Goal: Task Accomplishment & Management: Use online tool/utility

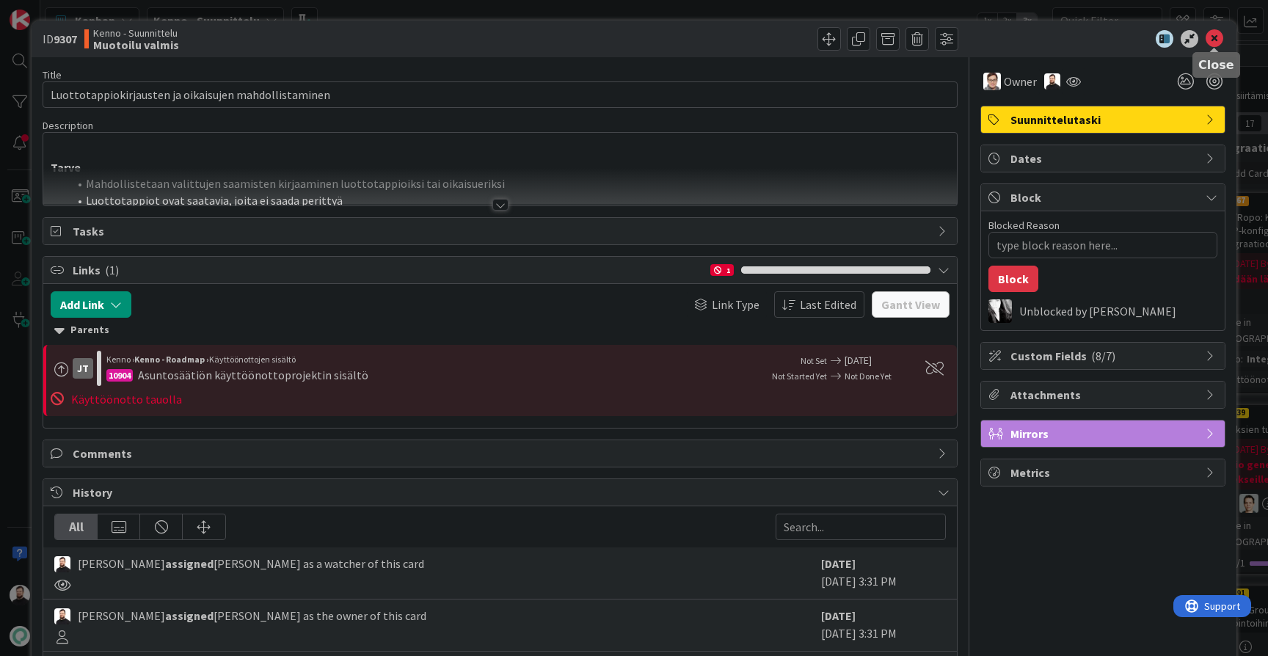
click at [1212, 42] on icon at bounding box center [1215, 39] width 18 height 18
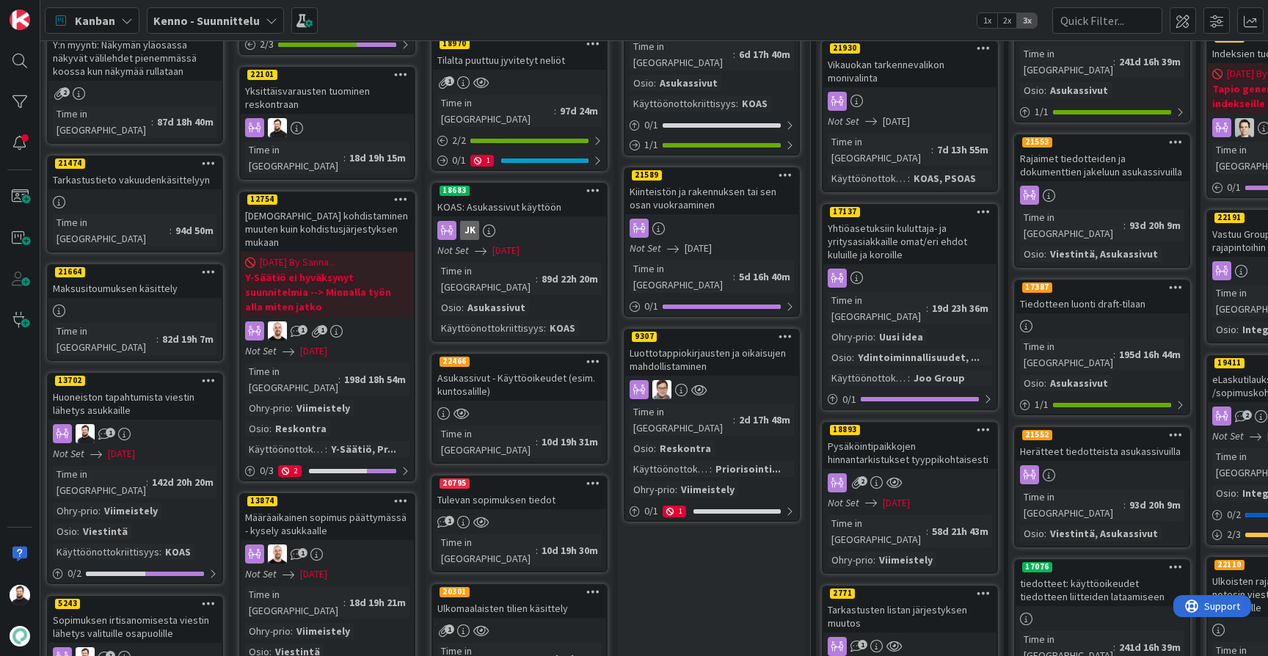
scroll to position [378, 5]
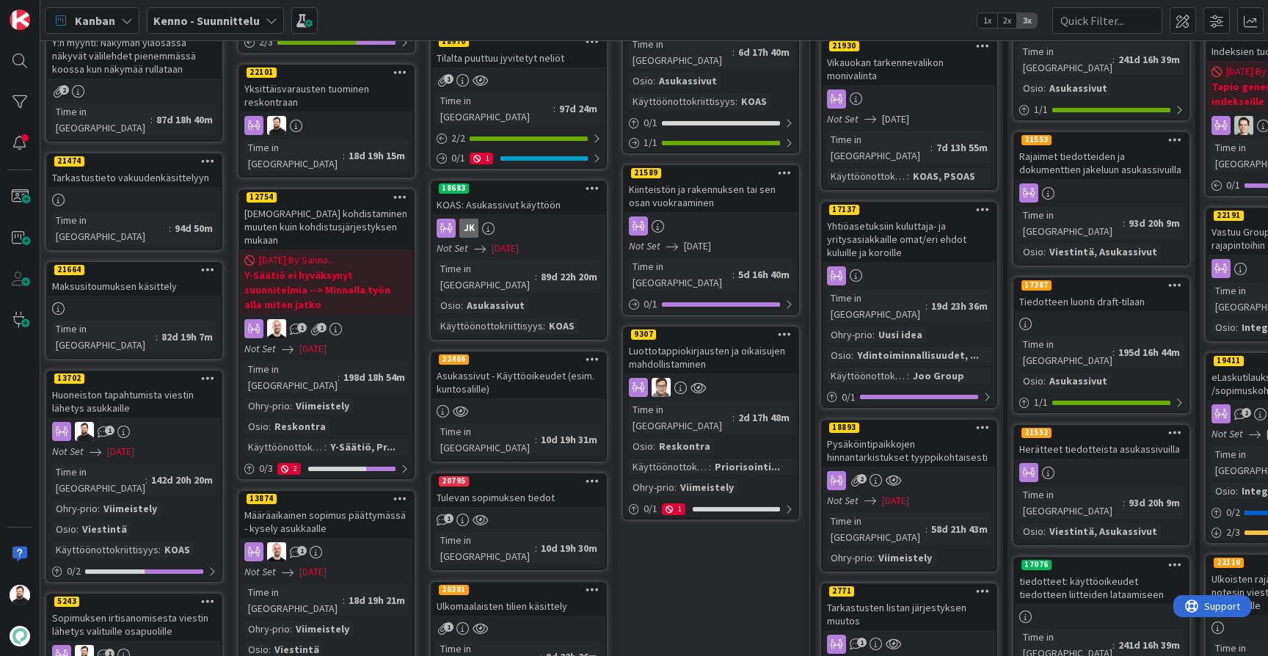
click at [188, 385] on div "Huoneiston tapahtumista viestin lähetys asukkaille" at bounding box center [134, 401] width 173 height 32
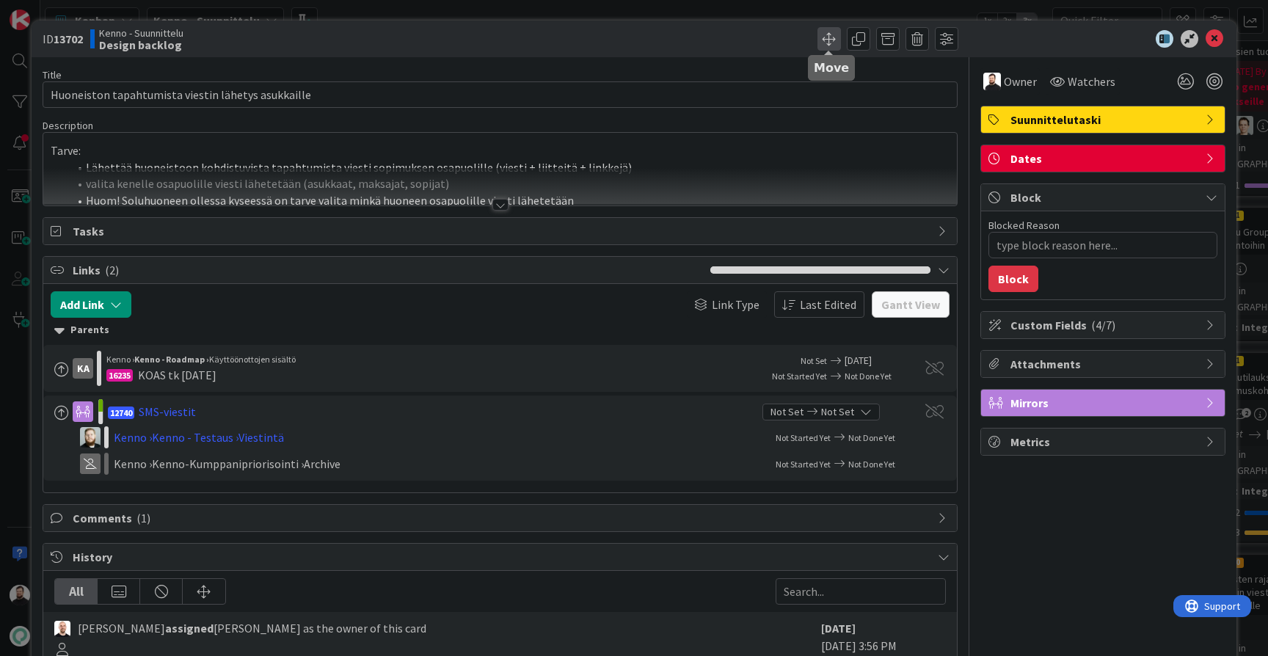
click at [826, 48] on span at bounding box center [828, 38] width 23 height 23
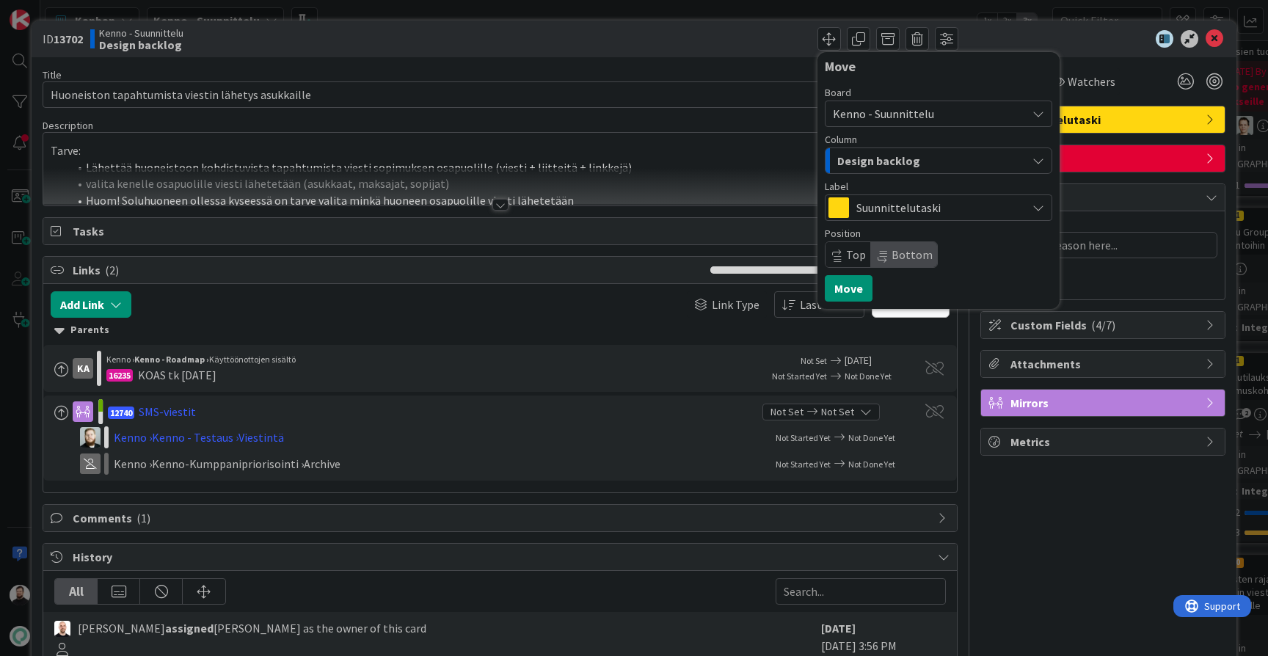
click at [922, 164] on div "Design backlog" at bounding box center [930, 160] width 193 height 23
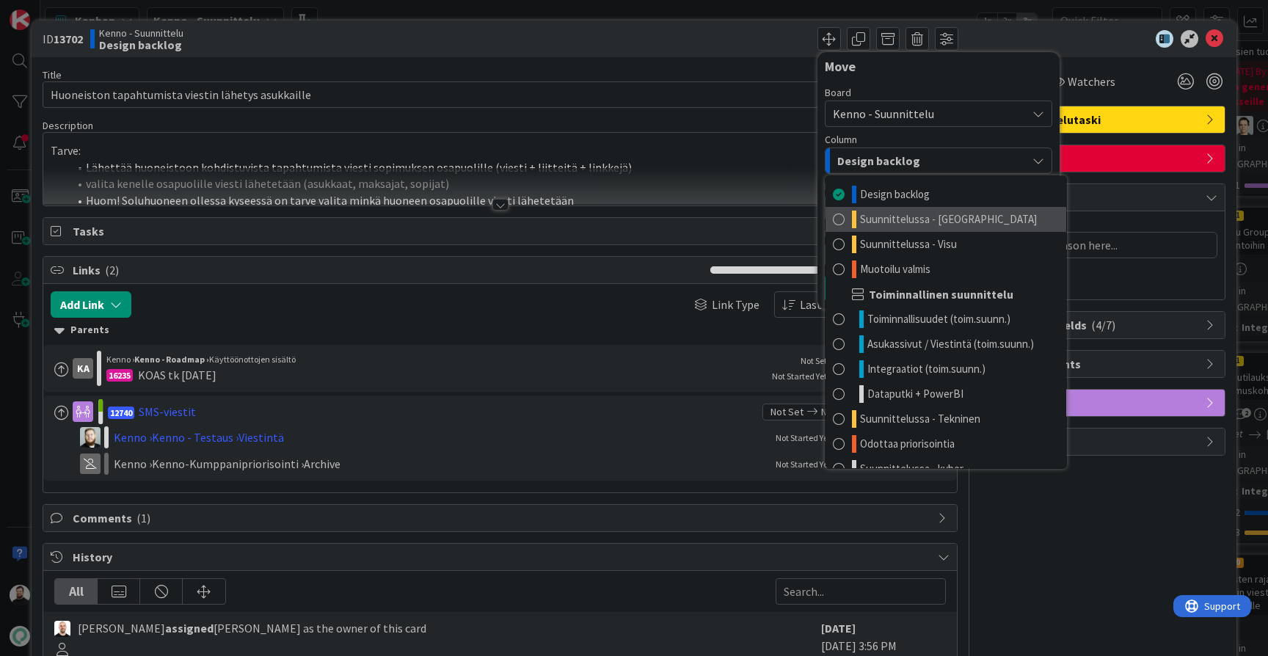
click at [904, 214] on span "Suunnittelussa - [GEOGRAPHIC_DATA]" at bounding box center [948, 220] width 177 height 18
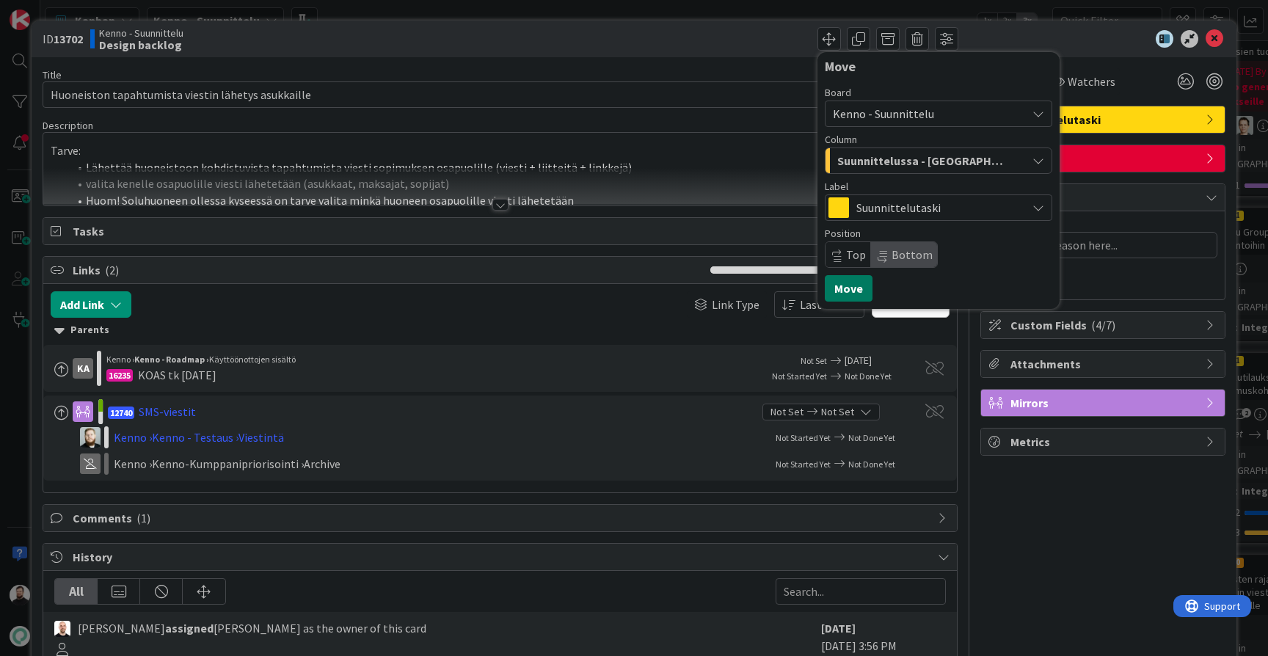
click at [842, 297] on button "Move" at bounding box center [849, 288] width 48 height 26
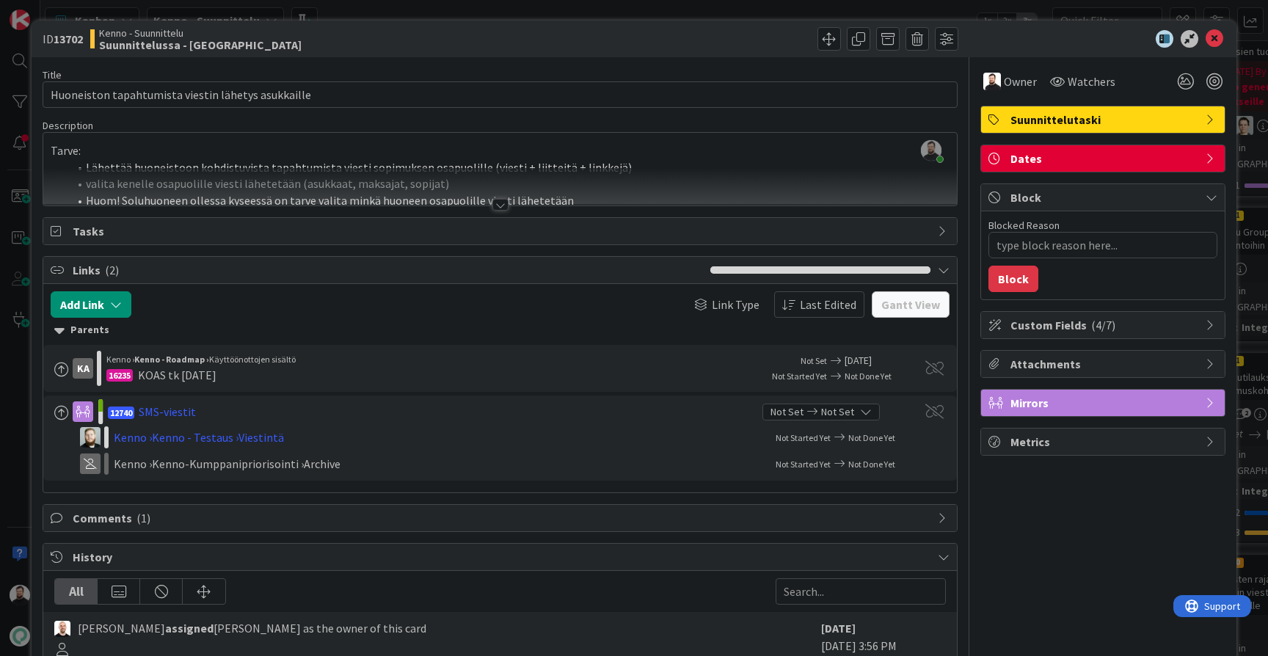
click at [29, 454] on div "ID 13702 Kenno - Suunnittelu Suunnittelussa - Rautalangat Move Move Title 50 / …" at bounding box center [634, 328] width 1268 height 656
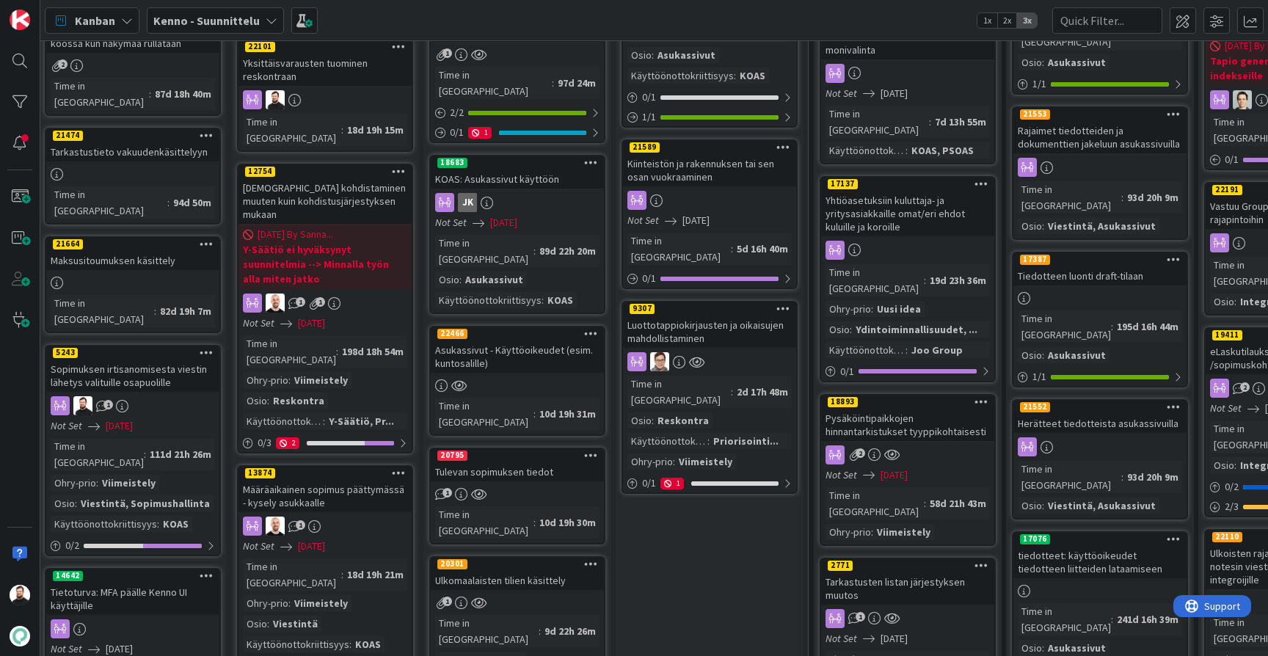
click at [155, 360] on div "Sopimuksen irtisanomisesta viestin lähetys valituille osapuolille" at bounding box center [132, 376] width 173 height 32
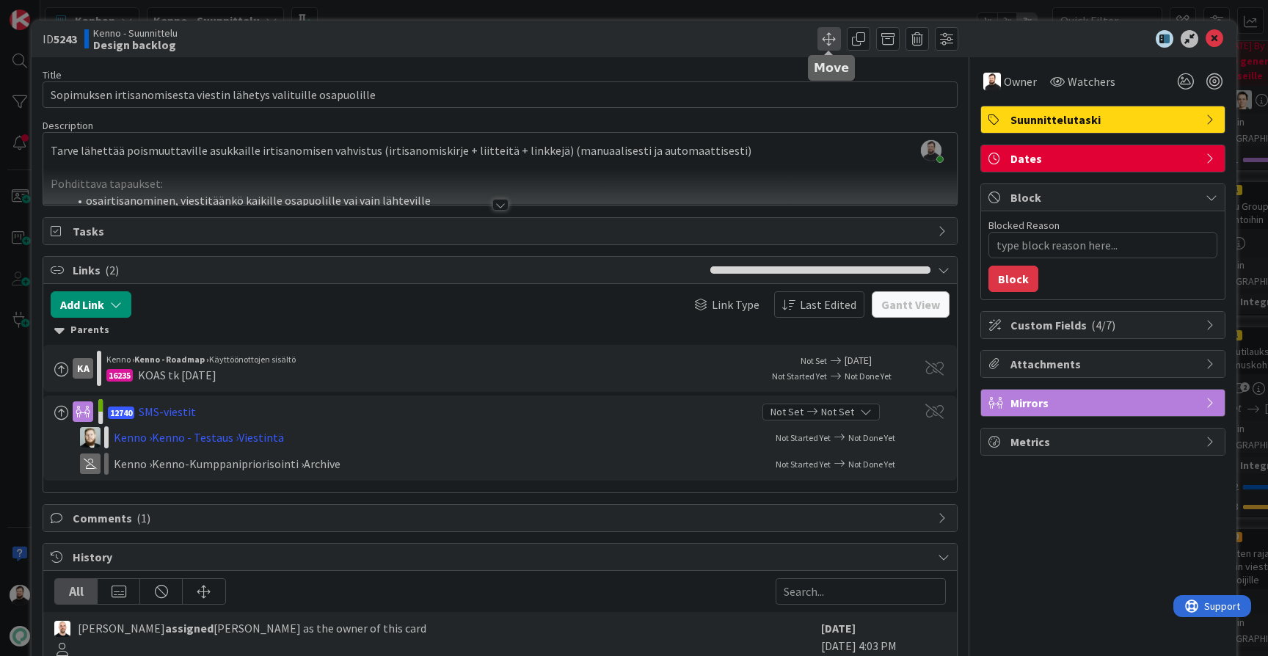
click at [827, 42] on span at bounding box center [828, 38] width 23 height 23
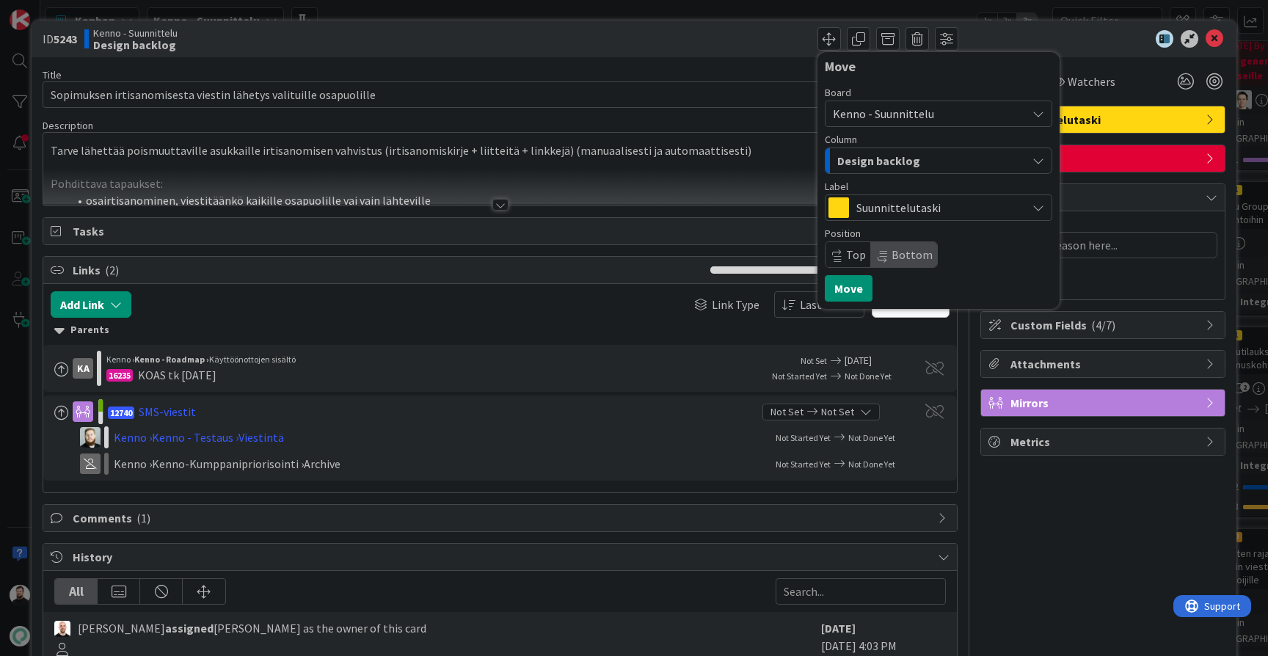
click at [919, 157] on div "Design backlog" at bounding box center [930, 160] width 193 height 23
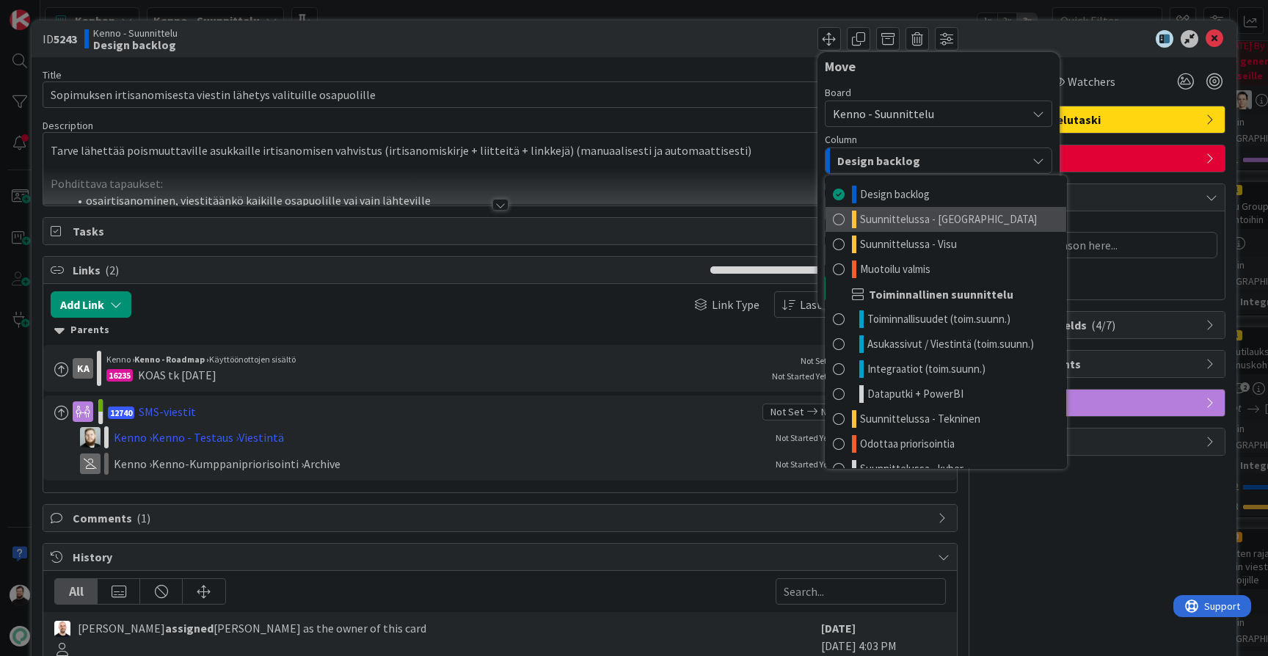
click at [906, 217] on span "Suunnittelussa - [GEOGRAPHIC_DATA]" at bounding box center [948, 220] width 177 height 18
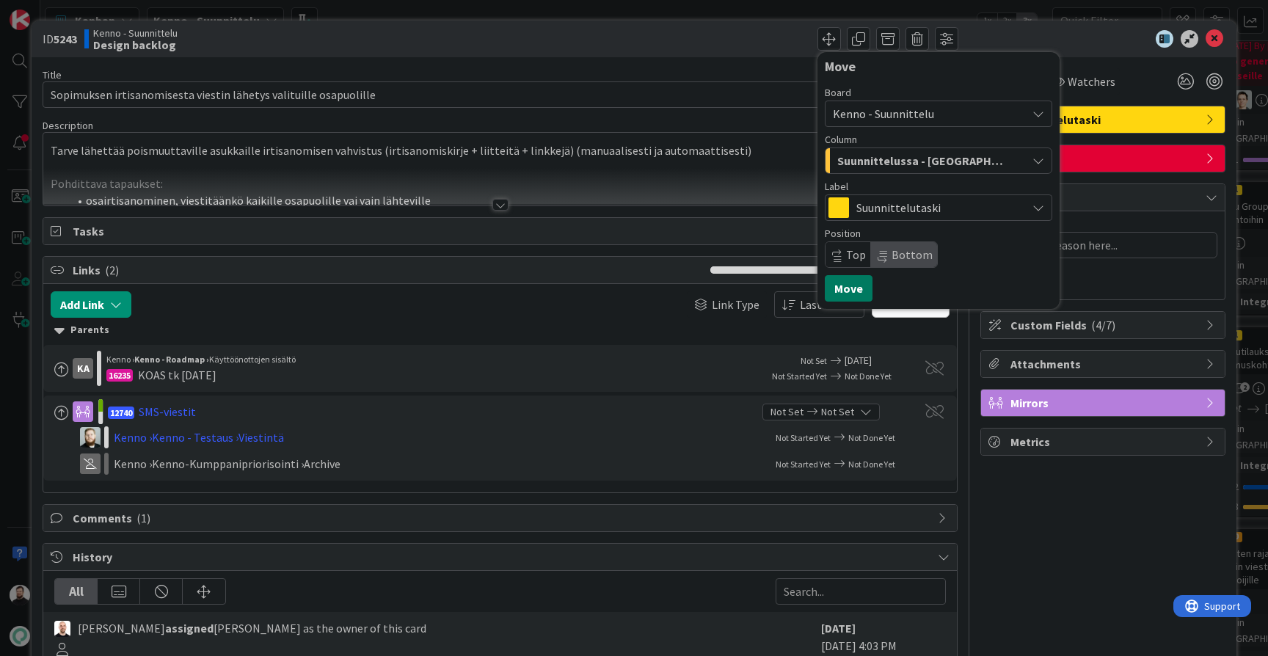
click at [858, 286] on button "Move" at bounding box center [849, 288] width 48 height 26
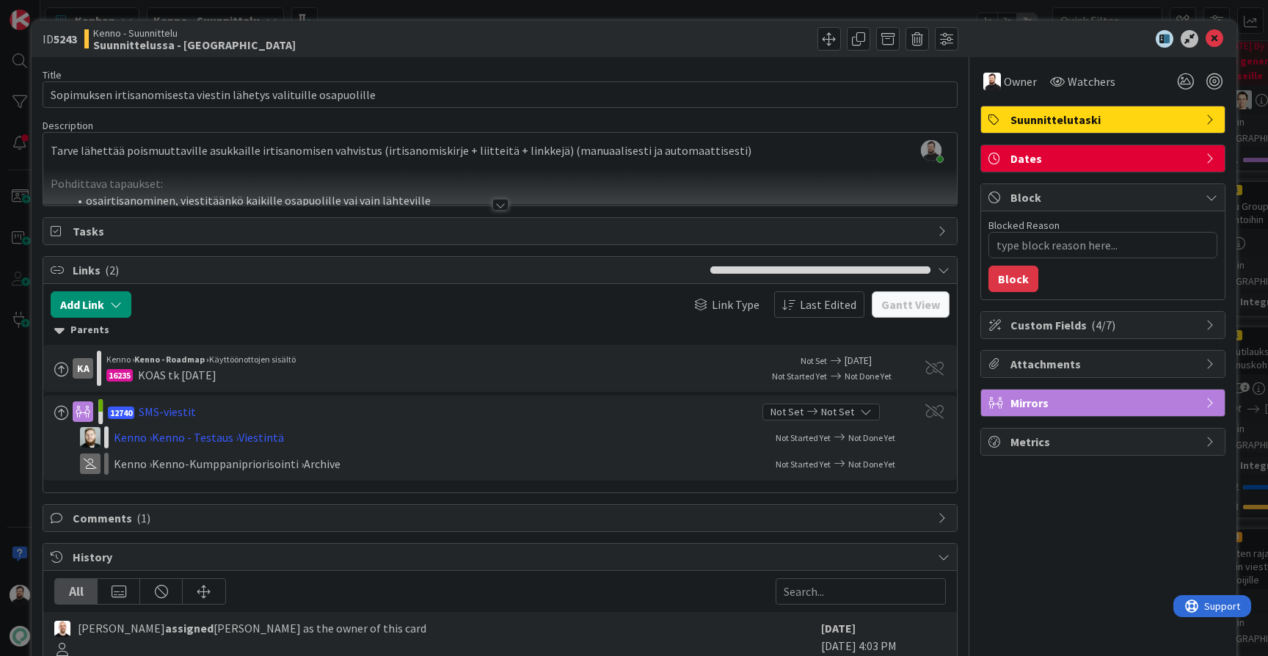
click at [7, 480] on div "ID 5243 Kenno - Suunnittelu Suunnittelussa - Rautalangat Move Move Title 65 / 1…" at bounding box center [634, 328] width 1268 height 656
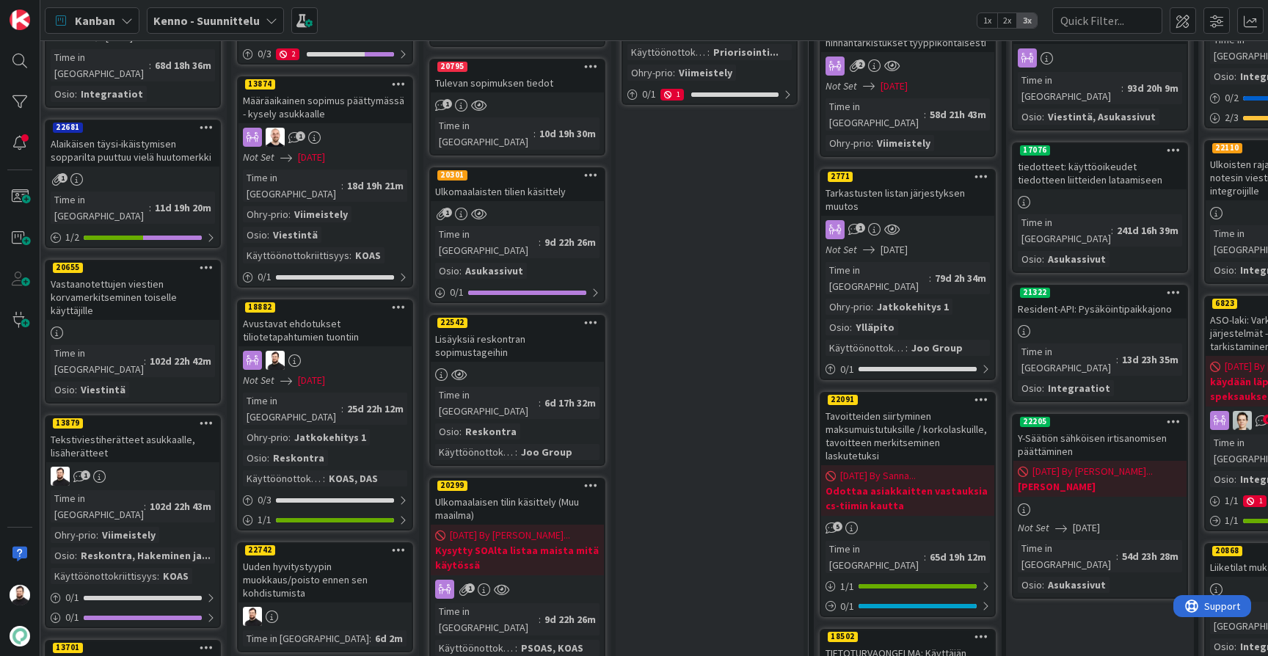
scroll to position [793, 7]
click at [140, 429] on div "Tekstiviestiherätteet asukkaalle, lisäherätteet" at bounding box center [132, 445] width 173 height 32
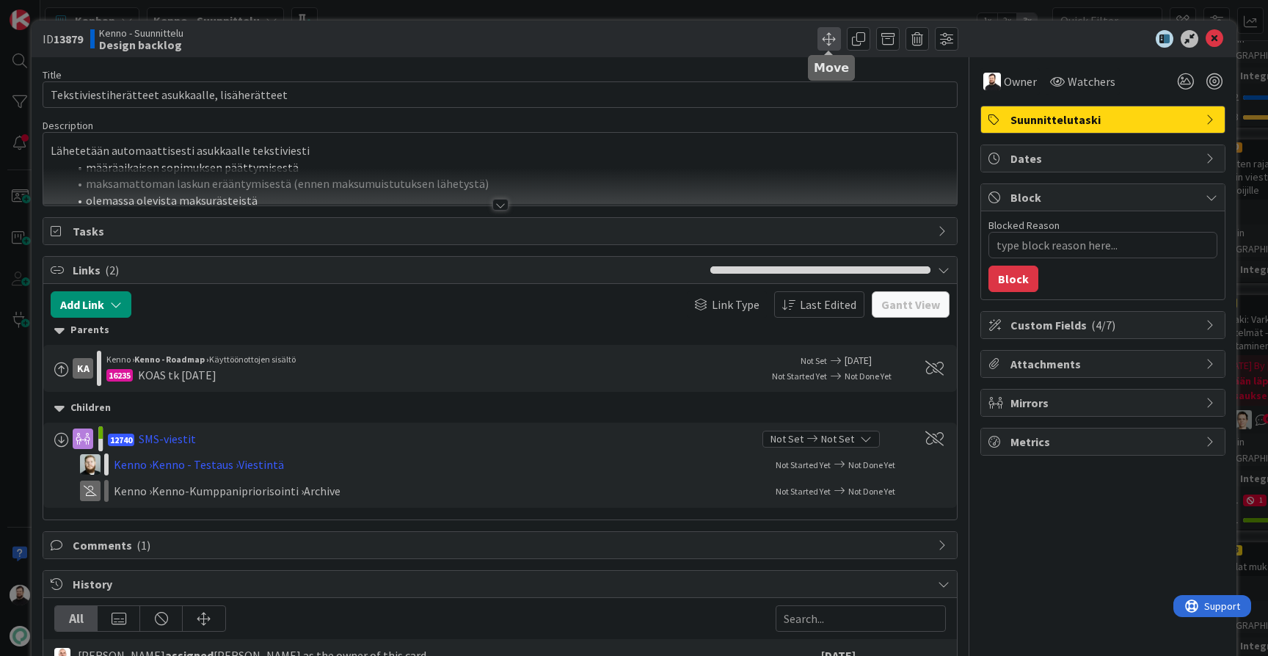
click at [834, 47] on span at bounding box center [828, 38] width 23 height 23
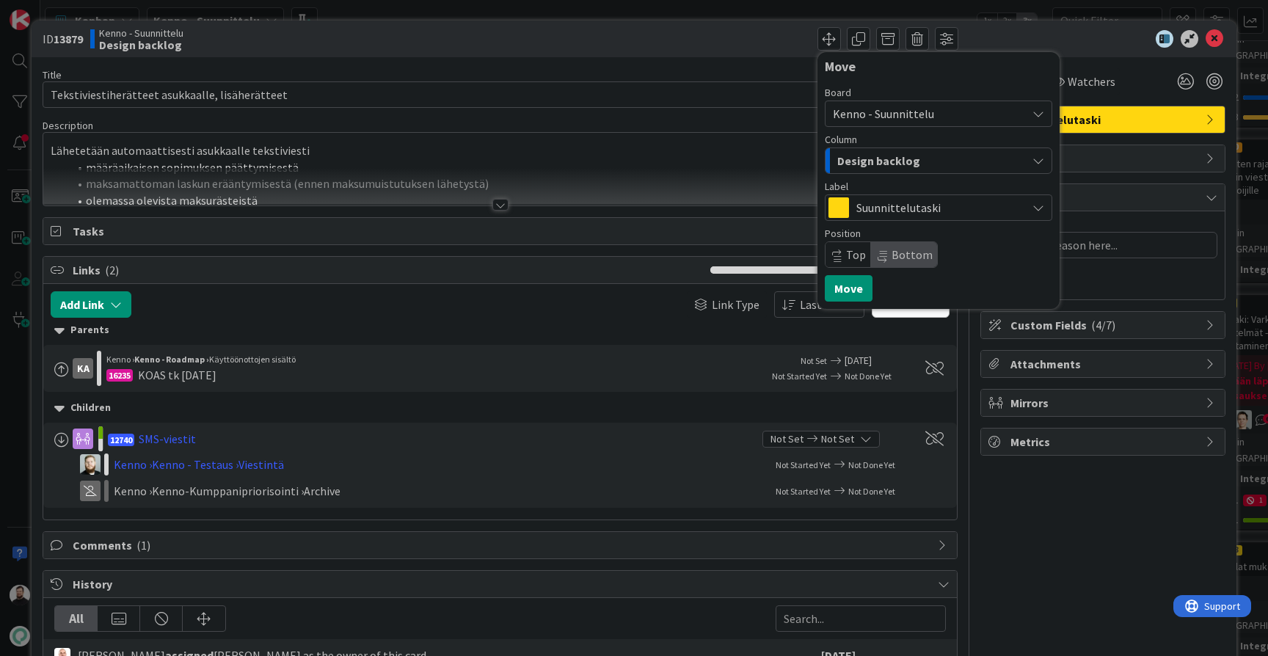
click at [908, 118] on span "Kenno - Suunnittelu" at bounding box center [883, 113] width 101 height 15
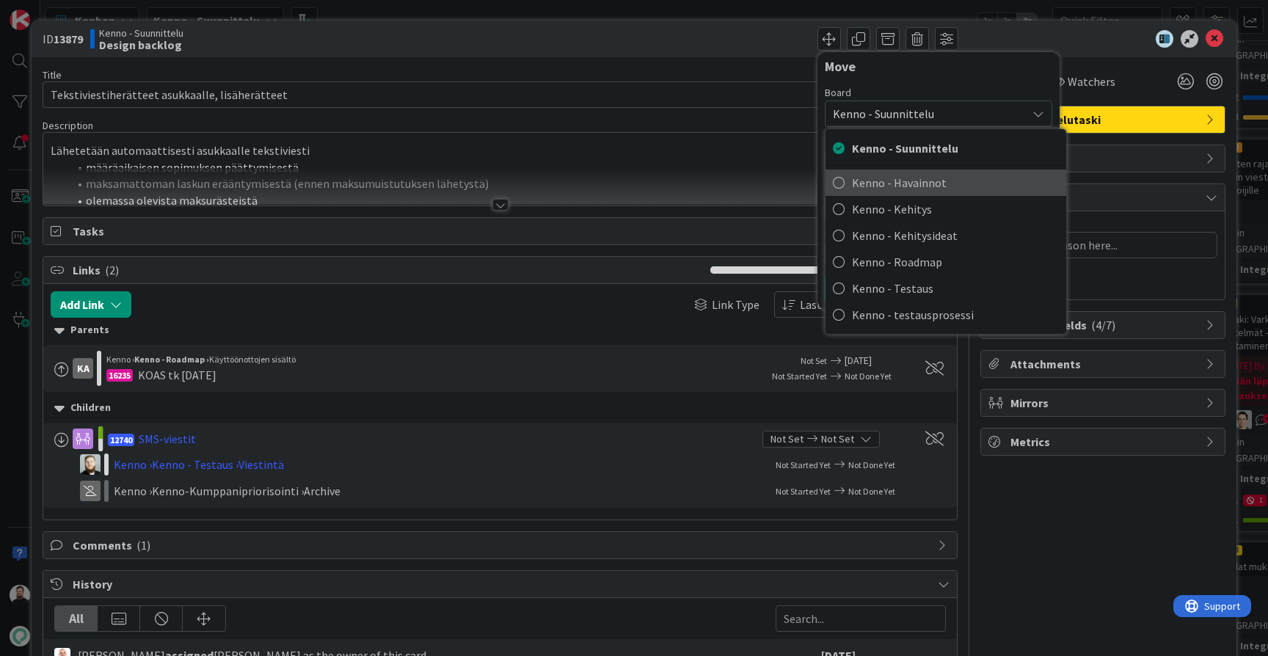
click at [912, 185] on span "Kenno - Havainnot" at bounding box center [955, 183] width 207 height 22
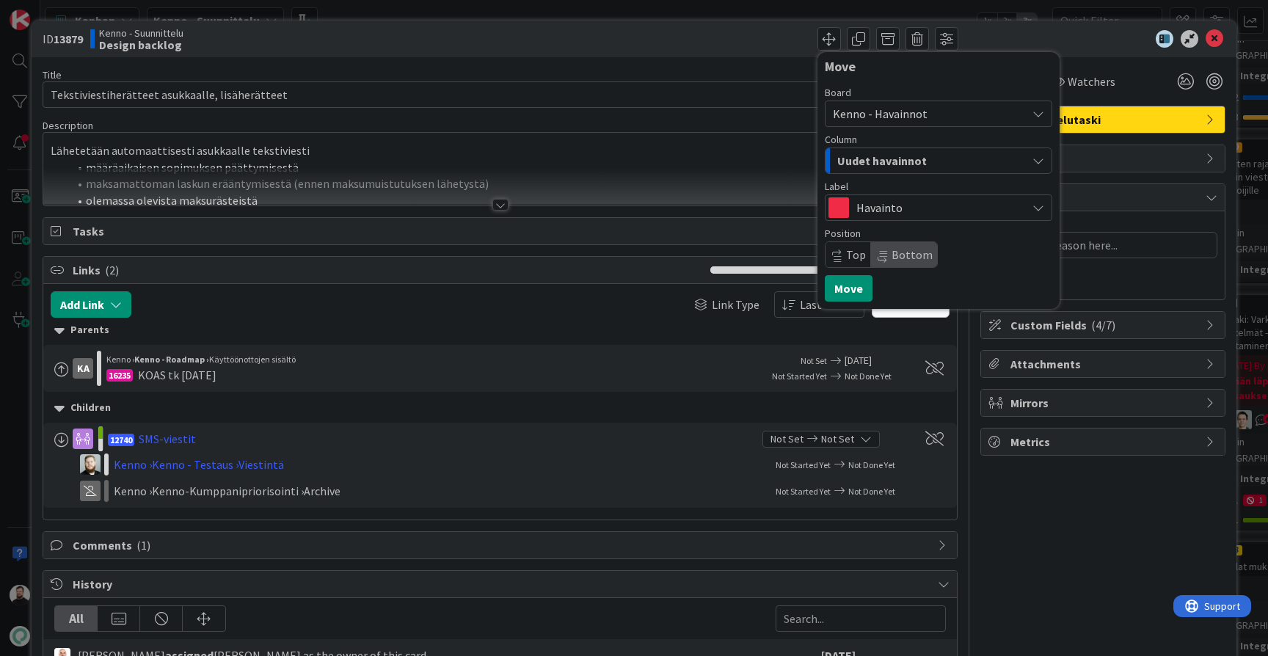
click at [897, 112] on span "Kenno - Havainnot" at bounding box center [880, 113] width 95 height 15
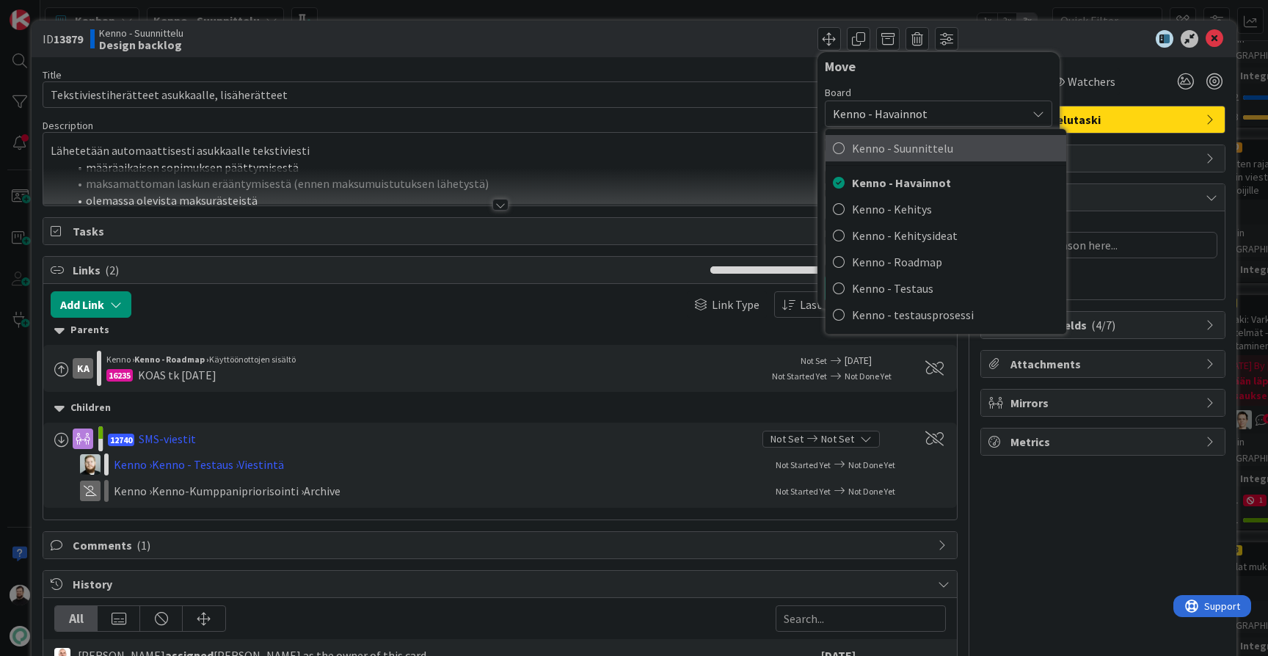
click at [868, 149] on span "Kenno - Suunnittelu" at bounding box center [955, 148] width 207 height 22
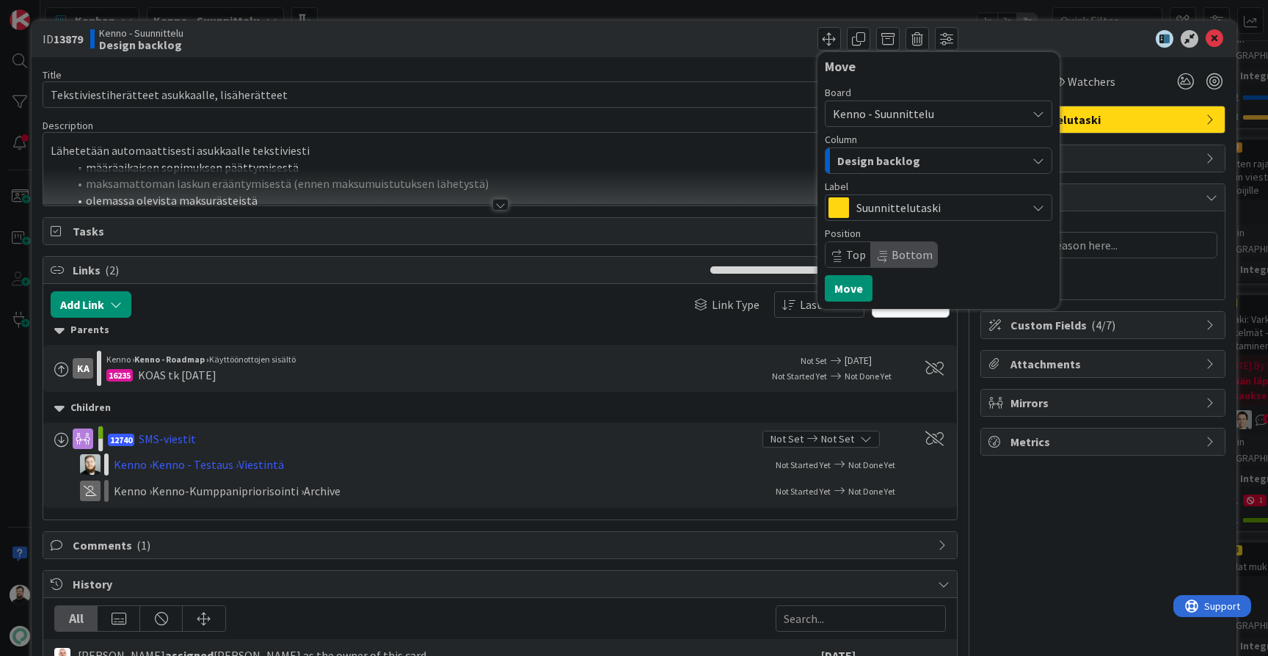
click at [903, 161] on span "Design backlog" at bounding box center [878, 160] width 83 height 19
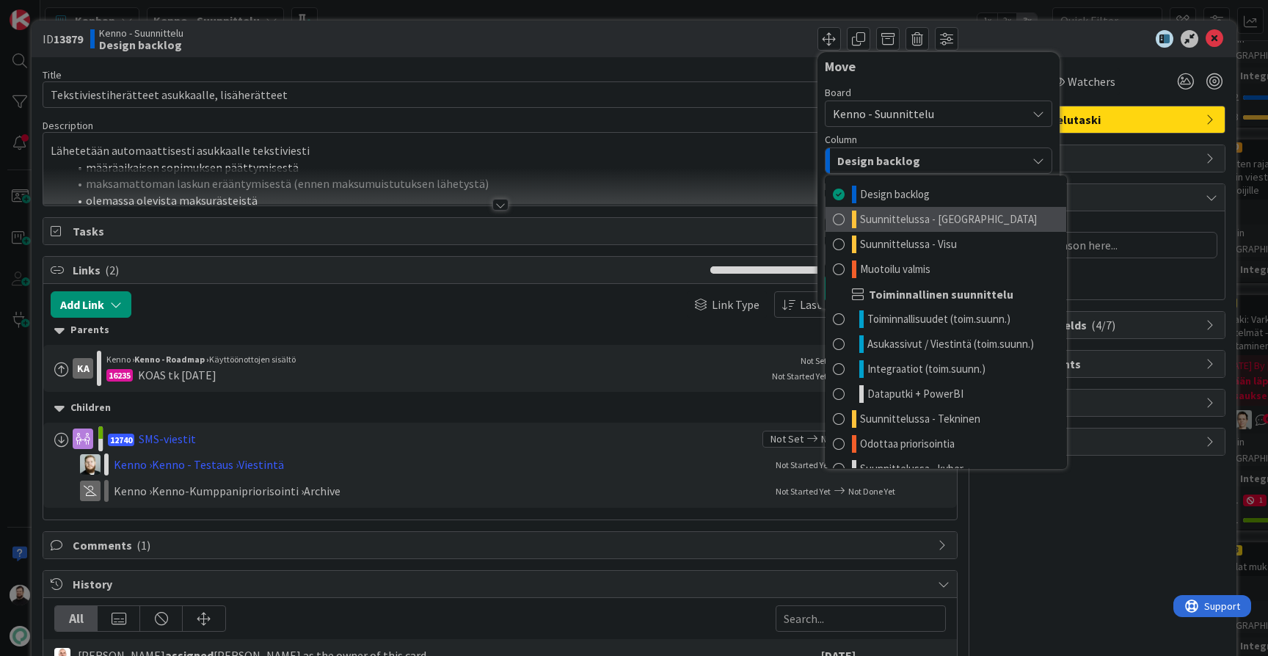
click at [897, 216] on span "Suunnittelussa - [GEOGRAPHIC_DATA]" at bounding box center [948, 220] width 177 height 18
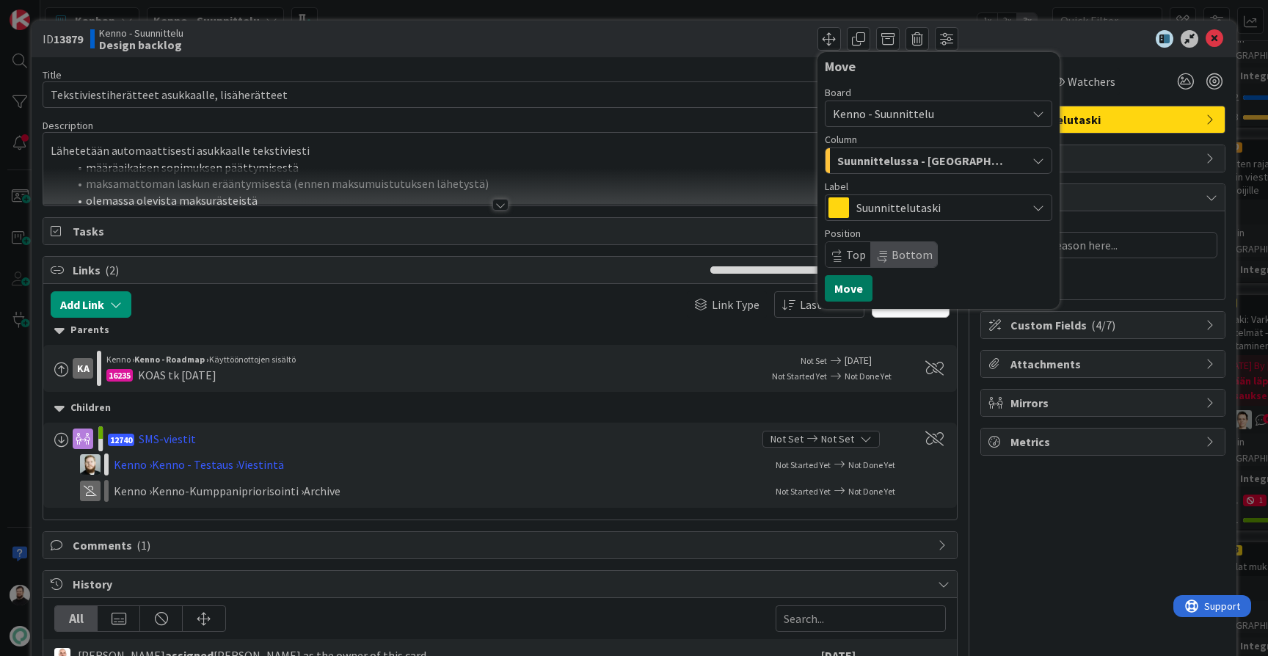
click at [851, 288] on button "Move" at bounding box center [849, 288] width 48 height 26
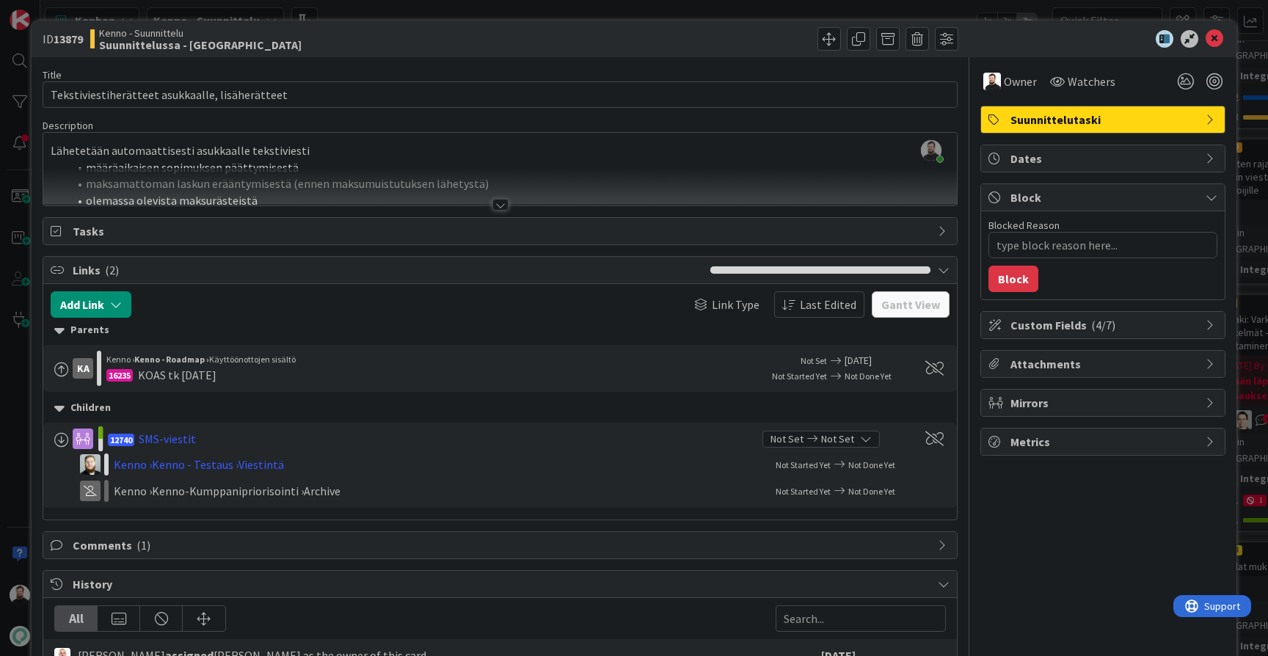
click at [12, 471] on div "ID 13879 Kenno - Suunnittelu Suunnittelussa - Rautalangat Move Move Title 47 / …" at bounding box center [634, 328] width 1268 height 656
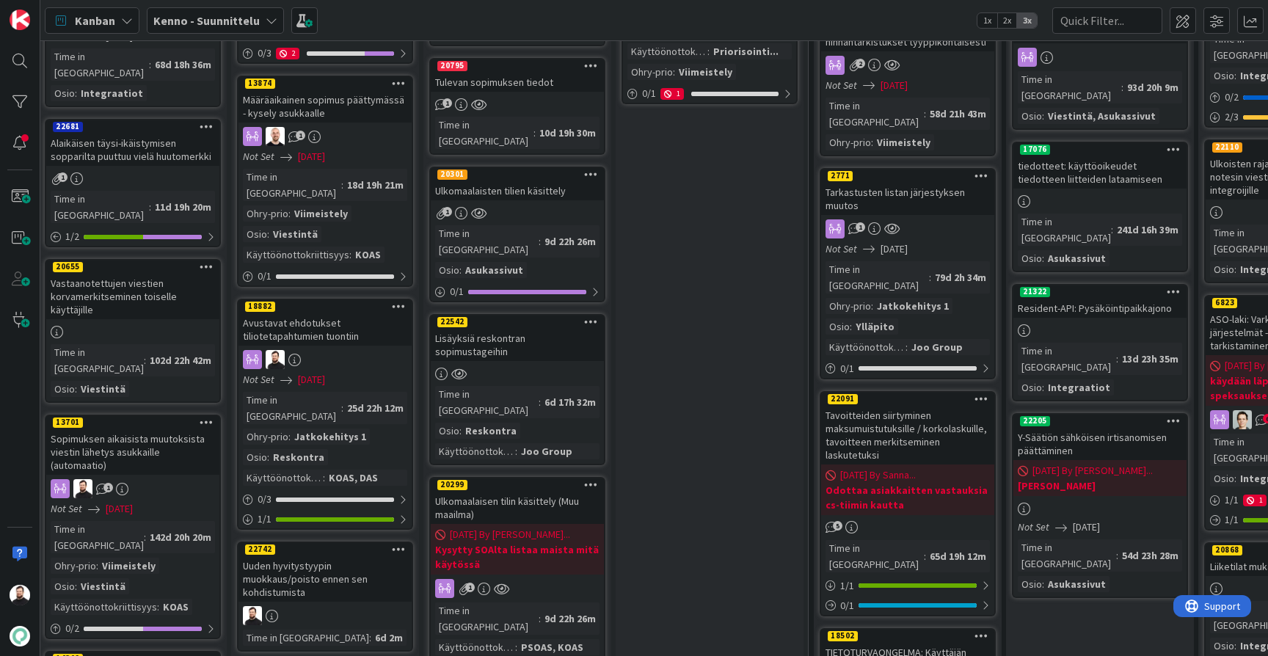
click at [127, 429] on div "Sopimuksen aikaisista muutoksista viestin lähetys asukkaille (automaatio)" at bounding box center [132, 451] width 173 height 45
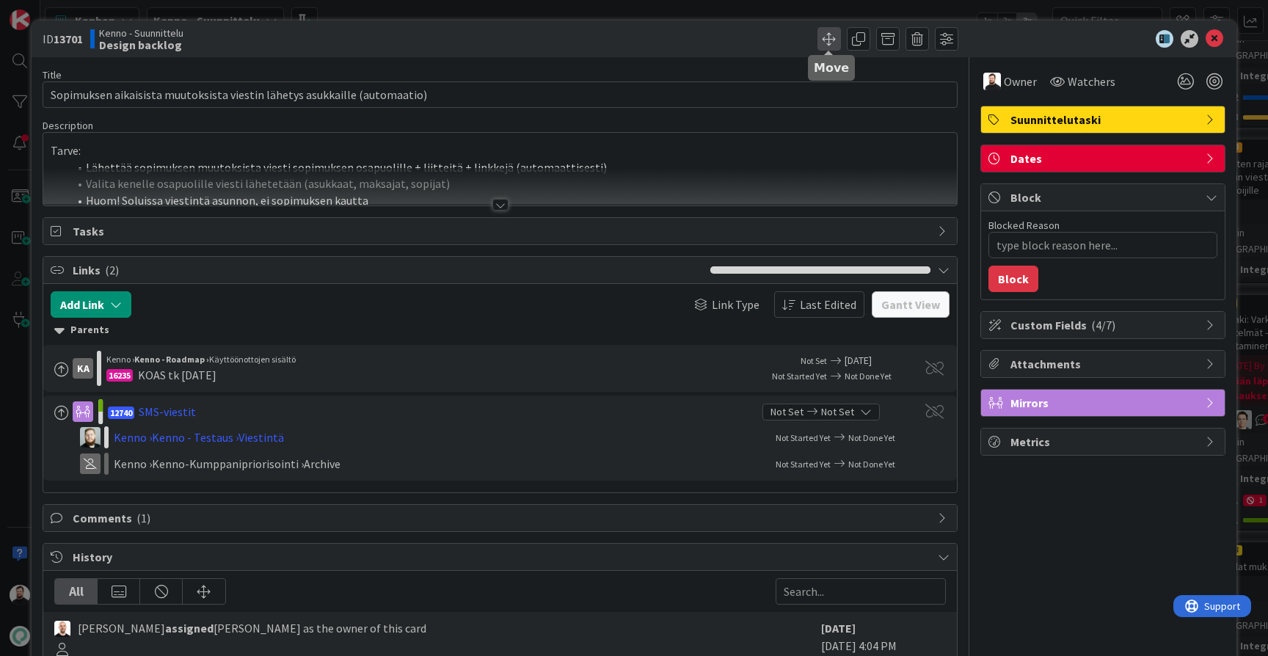
click at [829, 46] on span at bounding box center [828, 38] width 23 height 23
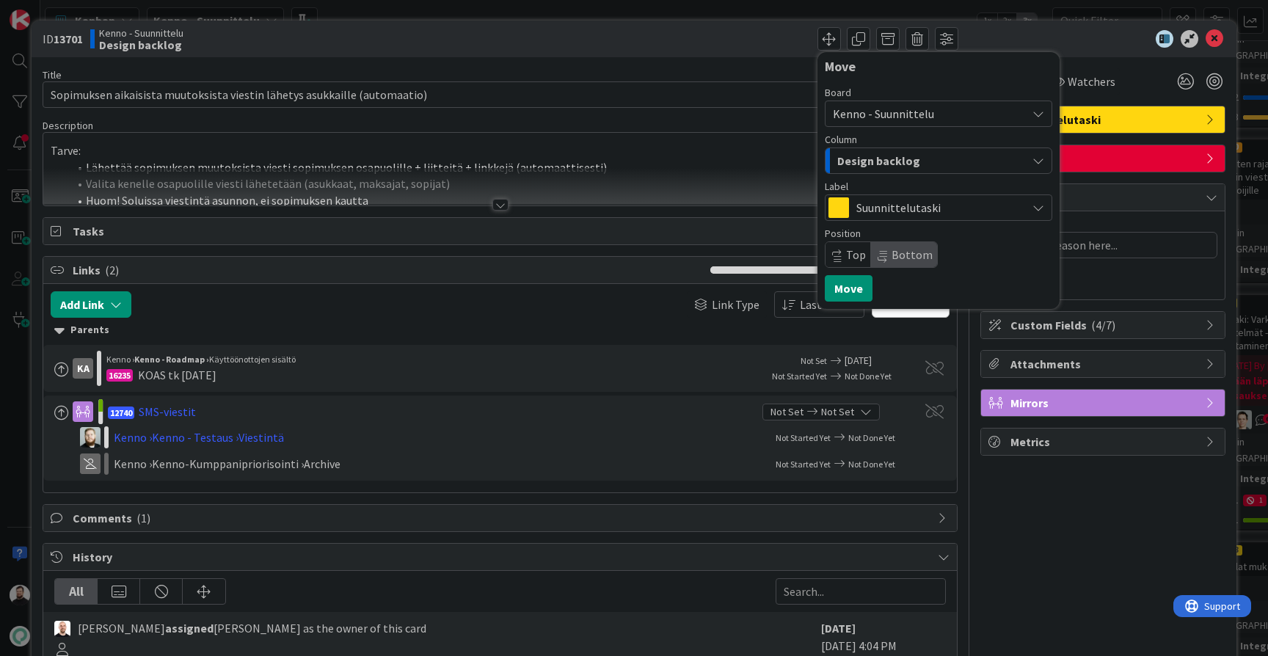
click at [897, 167] on span "Design backlog" at bounding box center [878, 160] width 83 height 19
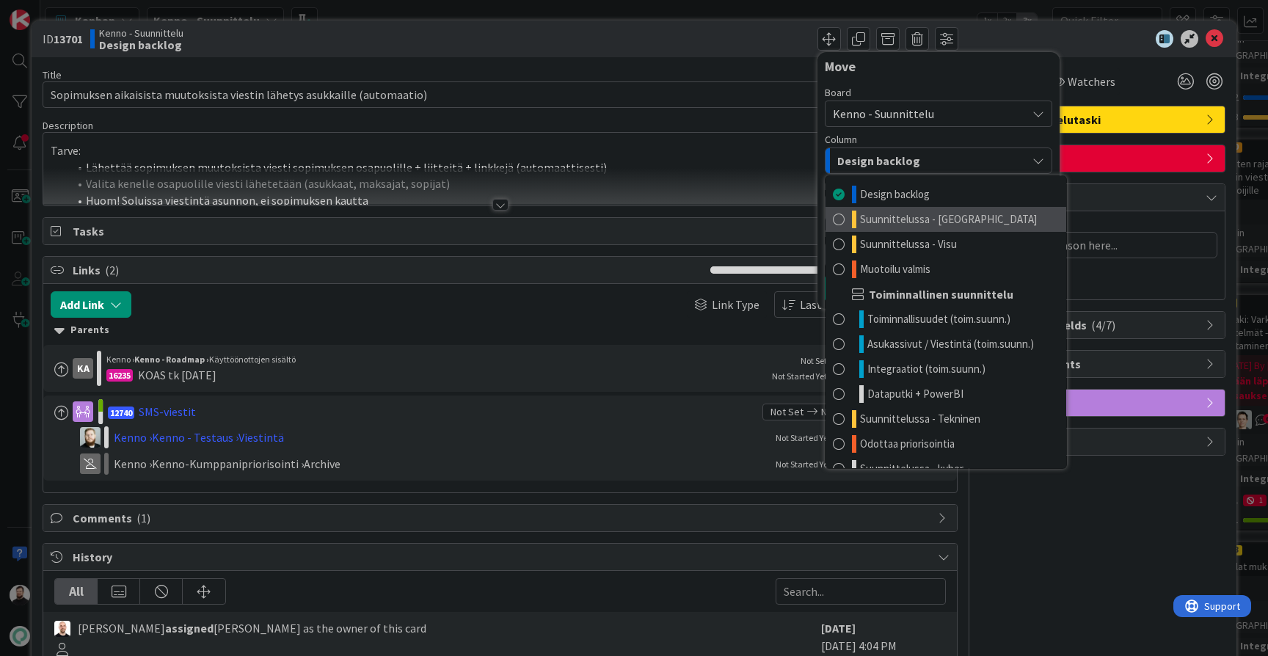
click at [889, 208] on link "Suunnittelussa - [GEOGRAPHIC_DATA]" at bounding box center [946, 219] width 241 height 25
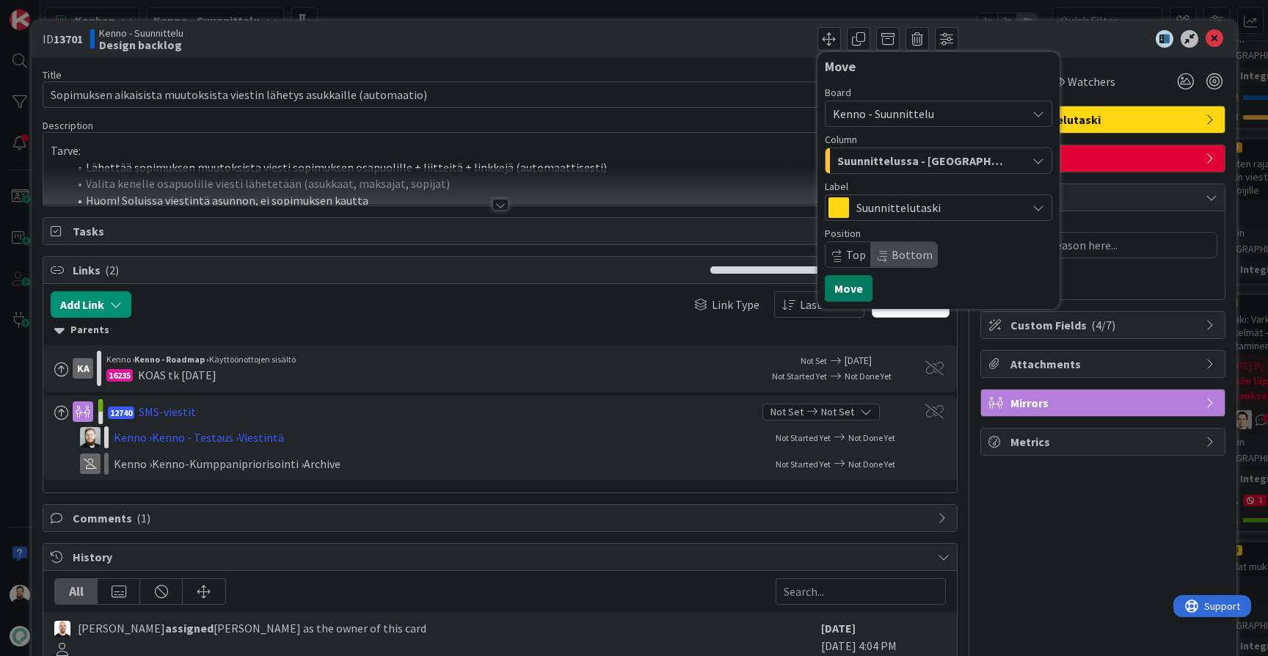
click at [851, 279] on button "Move" at bounding box center [849, 288] width 48 height 26
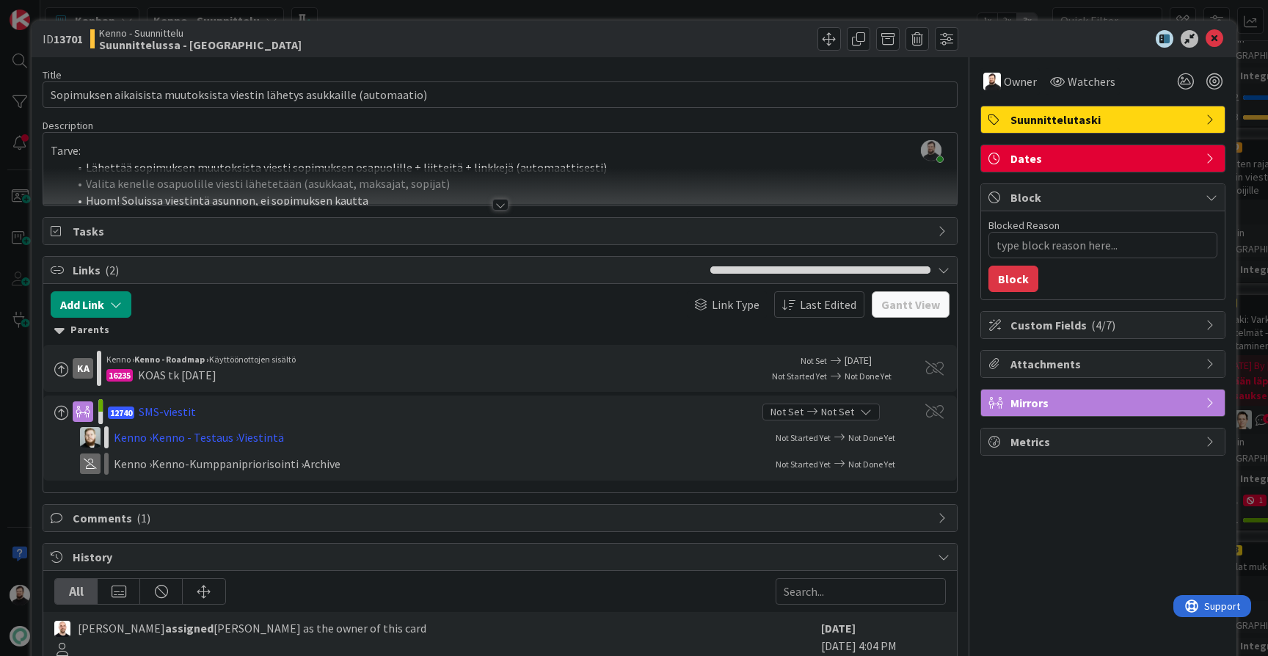
click at [18, 426] on div "ID 13701 Kenno - Suunnittelu Suunnittelussa - Rautalangat Move Move Title 73 / …" at bounding box center [634, 328] width 1268 height 656
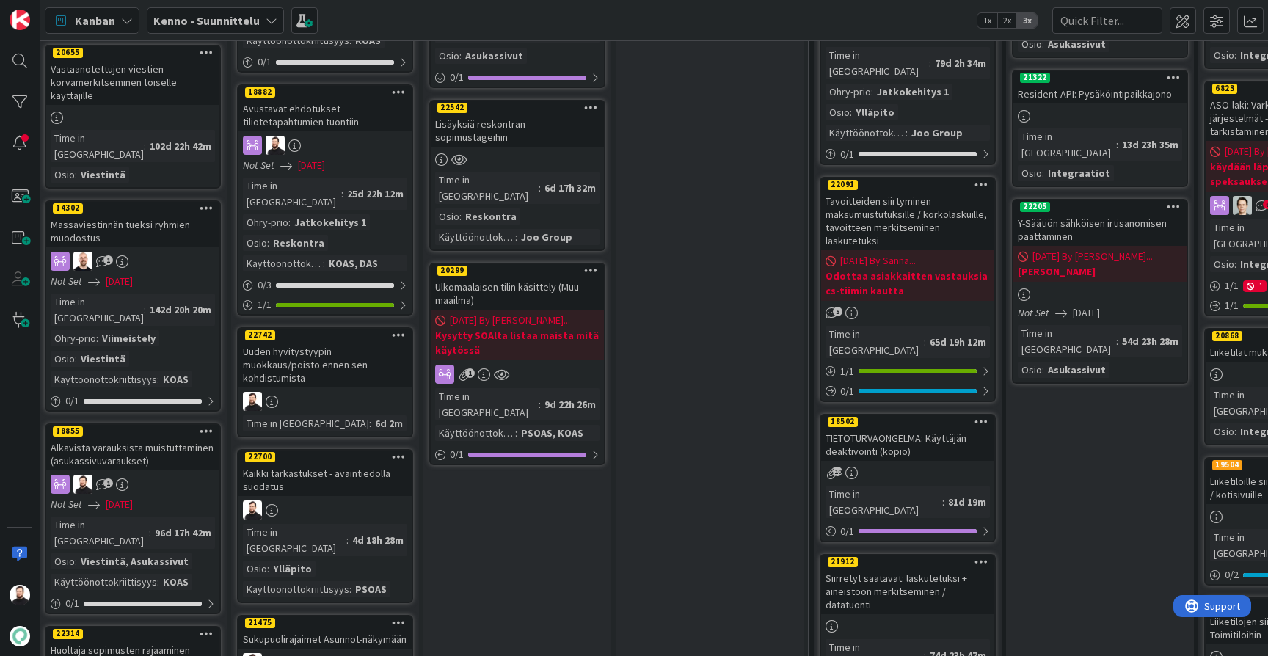
scroll to position [1006, 7]
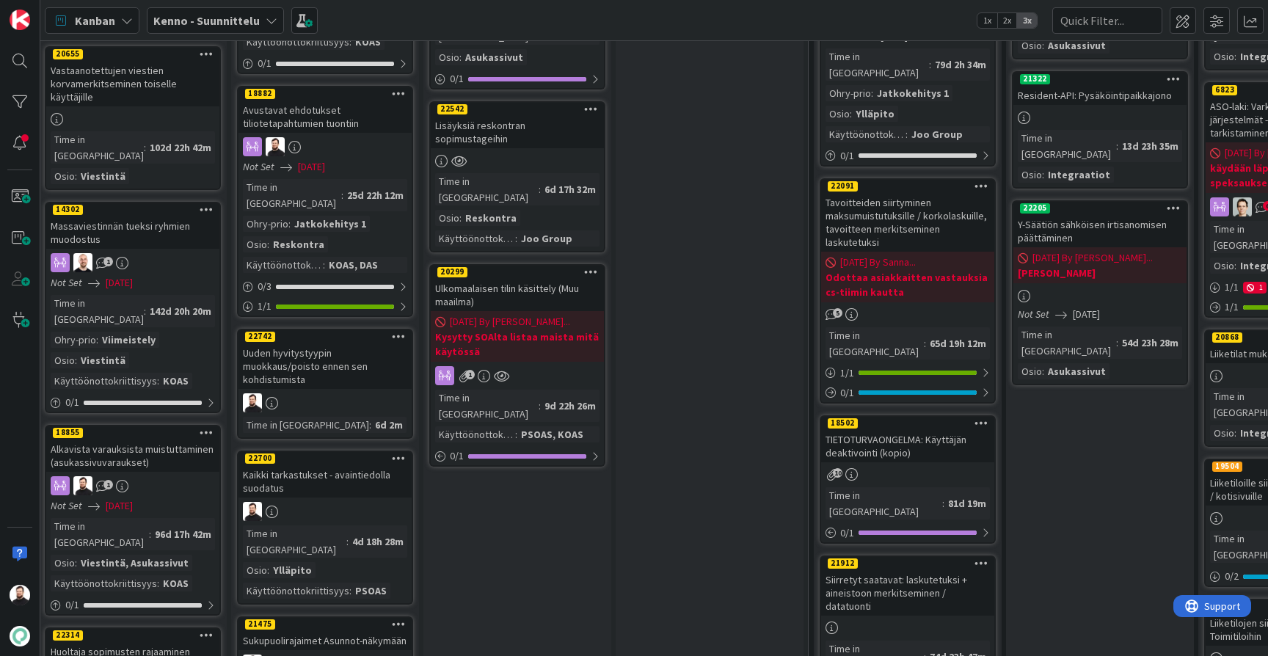
click at [136, 440] on div "Alkavista varauksista muistuttaminen (asukassivuvaraukset)" at bounding box center [132, 456] width 173 height 32
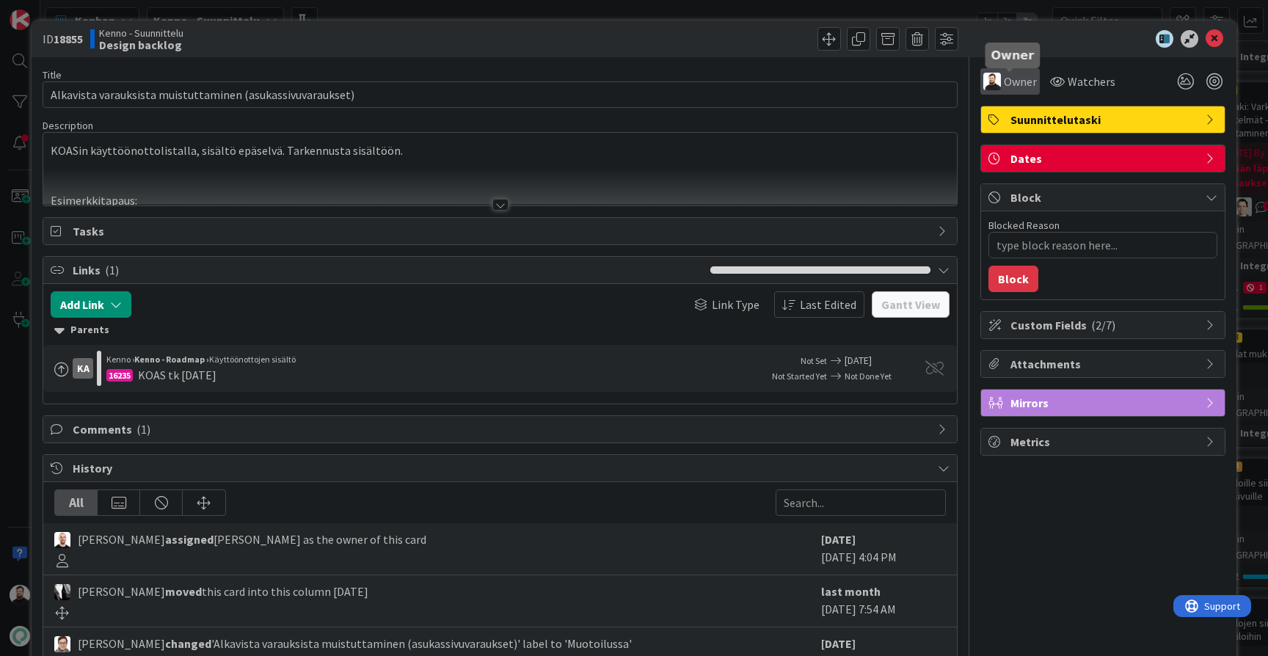
click at [1005, 81] on span "Owner" at bounding box center [1020, 82] width 33 height 18
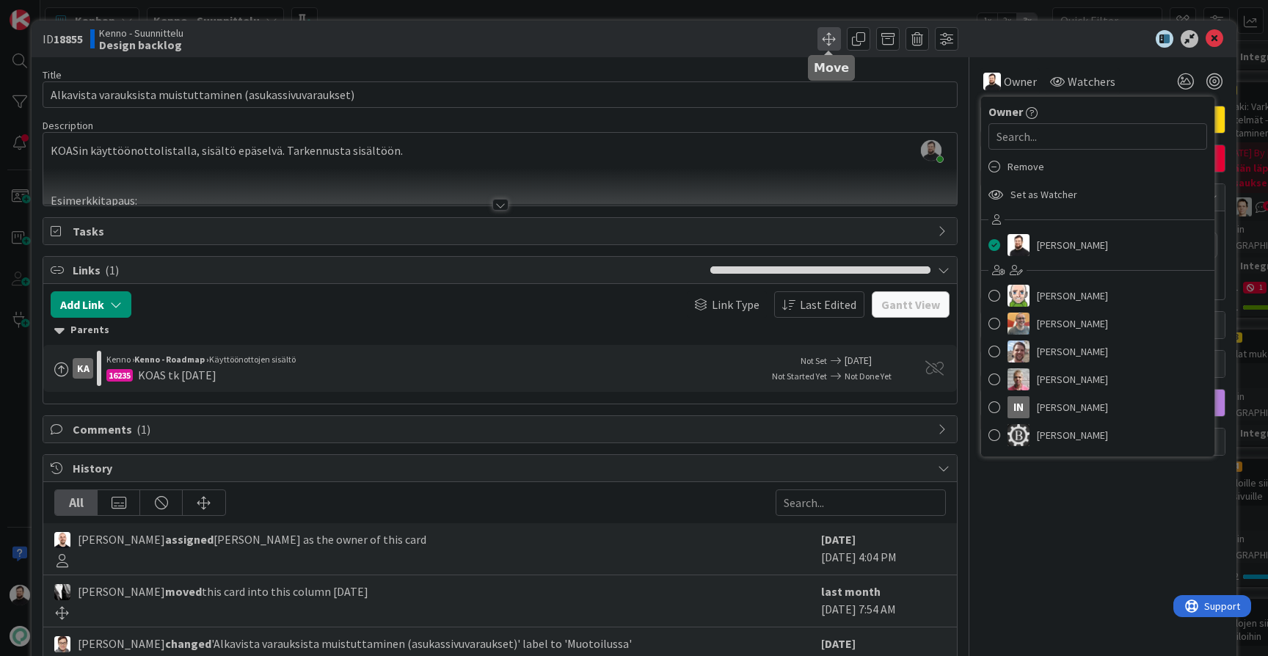
click at [834, 37] on span at bounding box center [828, 38] width 23 height 23
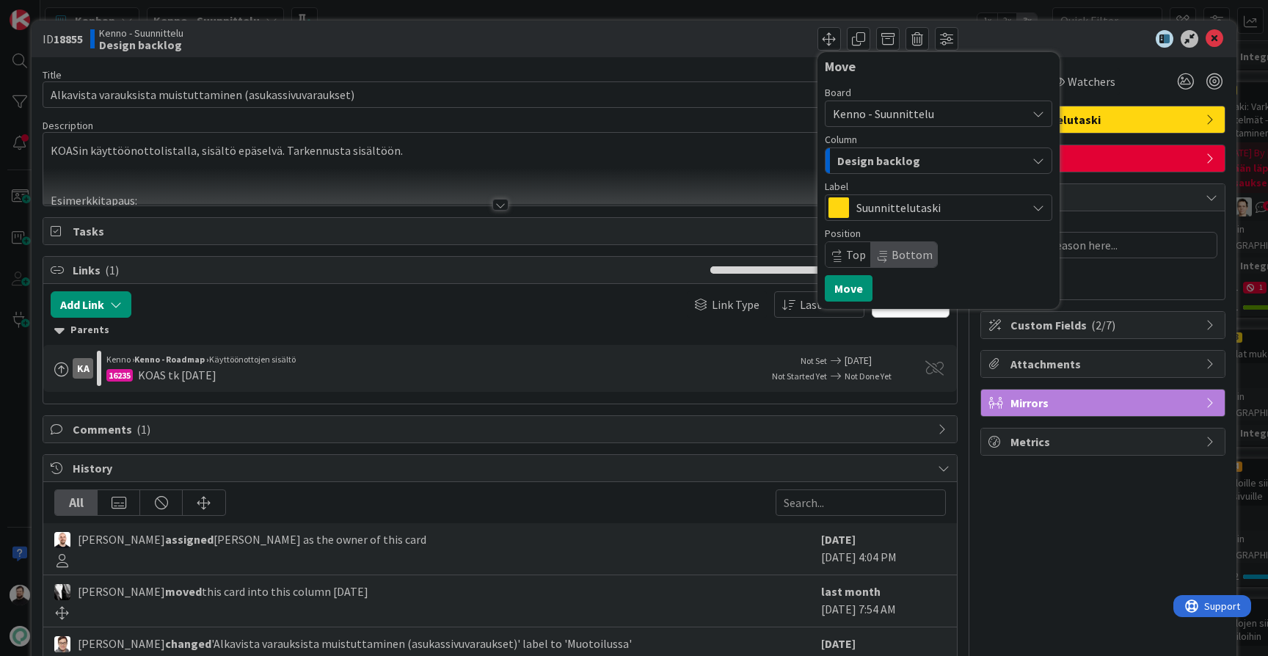
click at [936, 161] on div "Design backlog" at bounding box center [930, 160] width 193 height 23
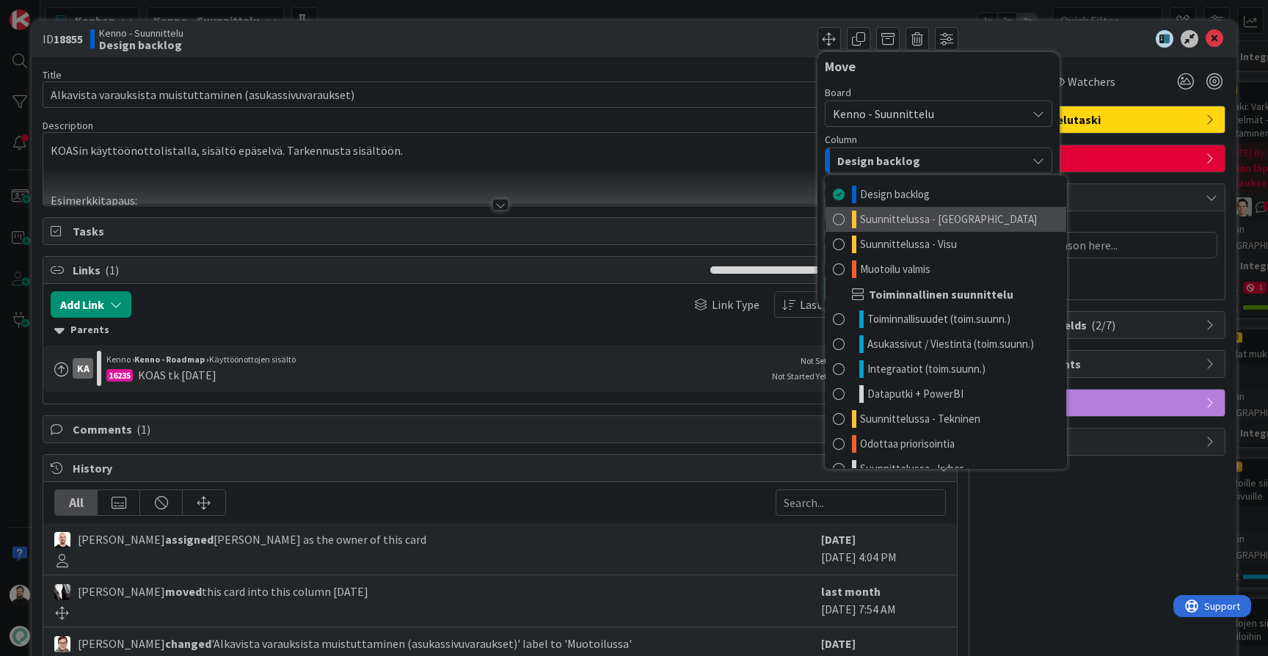
click at [889, 231] on link "Suunnittelussa - [GEOGRAPHIC_DATA]" at bounding box center [946, 219] width 241 height 25
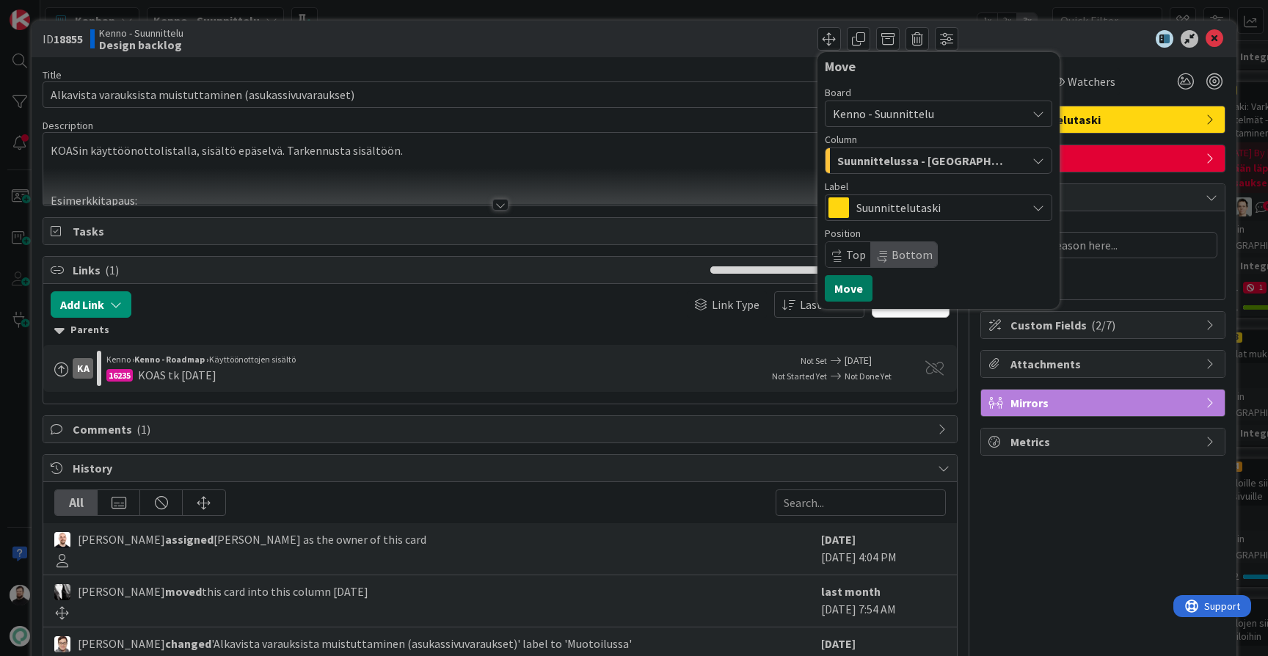
click at [851, 290] on button "Move" at bounding box center [849, 288] width 48 height 26
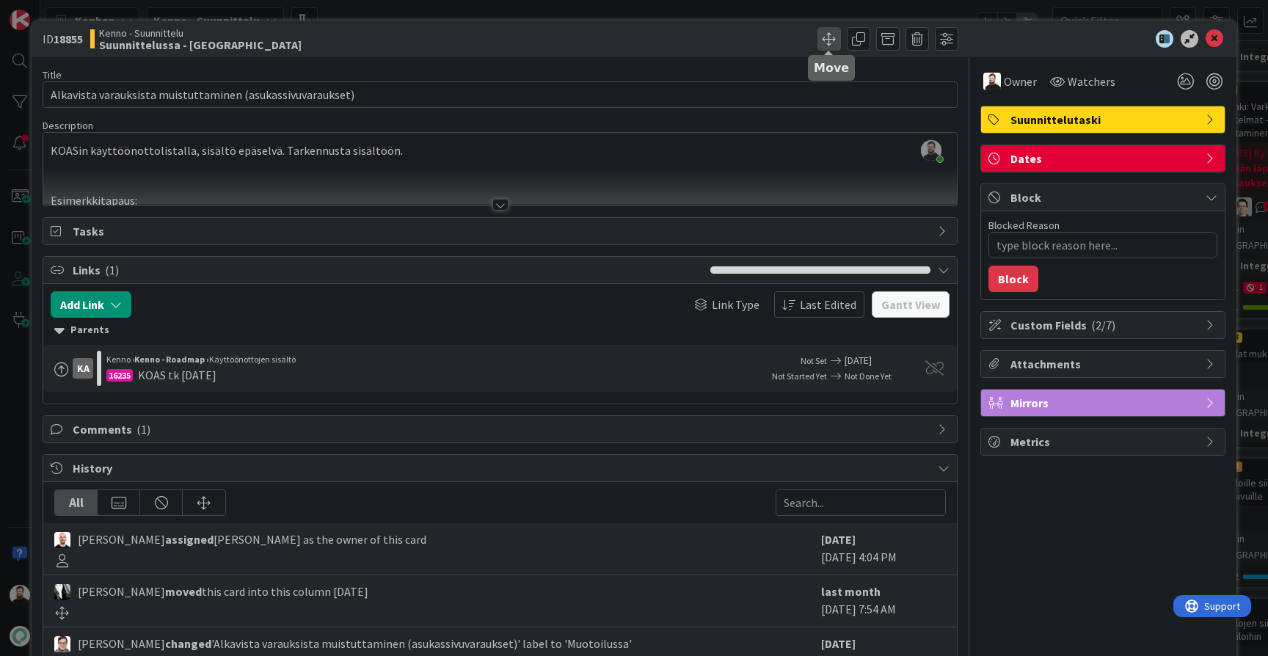
click at [831, 33] on span at bounding box center [828, 38] width 23 height 23
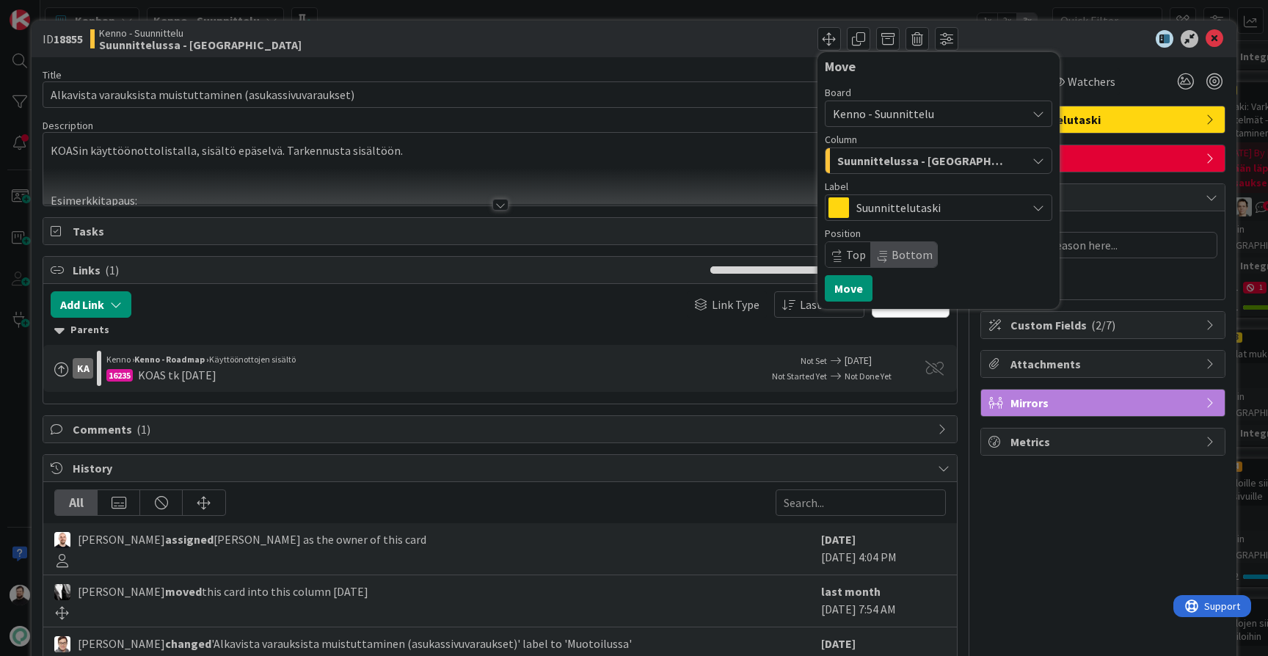
click at [698, 75] on div "Title 58 / 128" at bounding box center [500, 74] width 915 height 13
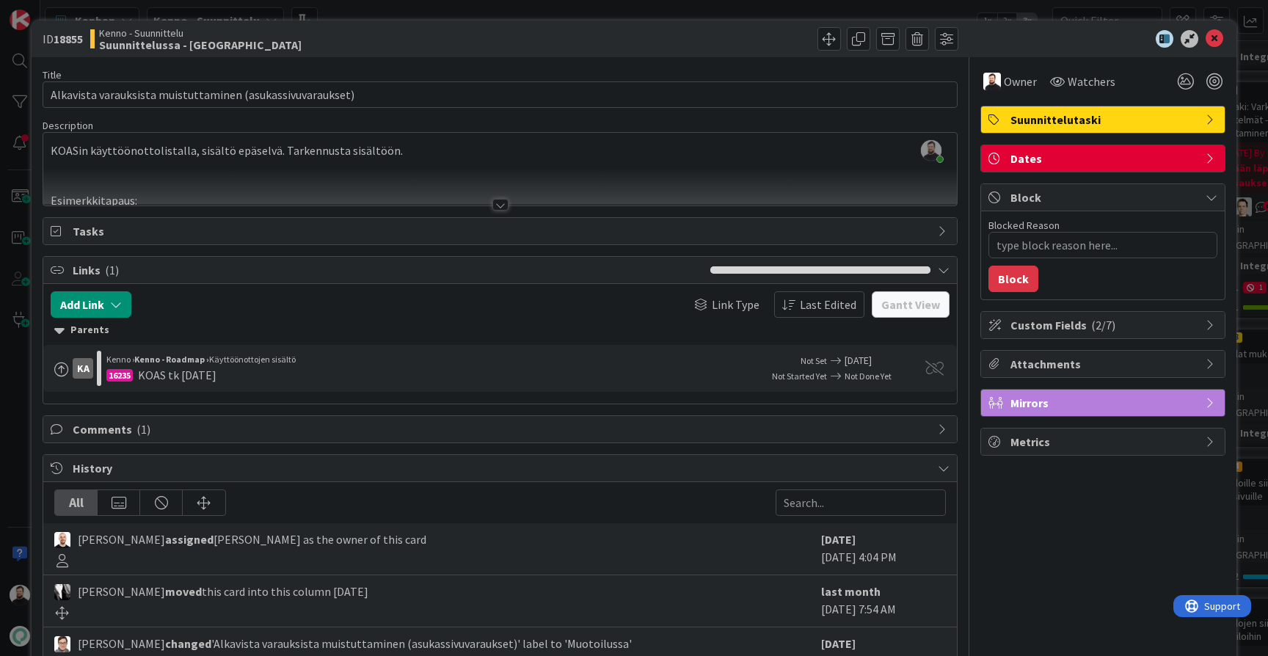
click at [10, 440] on div "ID 18855 Kenno - Suunnittelu Suunnittelussa - Rautalangat Move Move Title 58 / …" at bounding box center [634, 328] width 1268 height 656
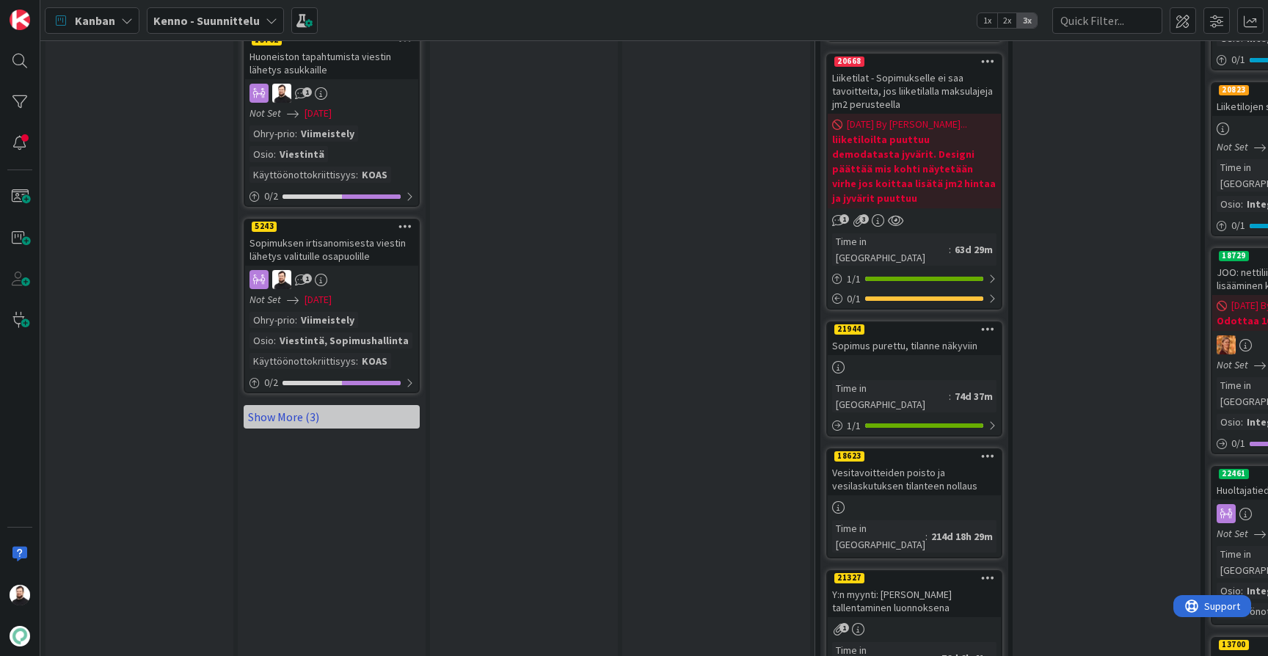
scroll to position [1702, 0]
click at [318, 405] on link "Show More (3)" at bounding box center [332, 416] width 176 height 23
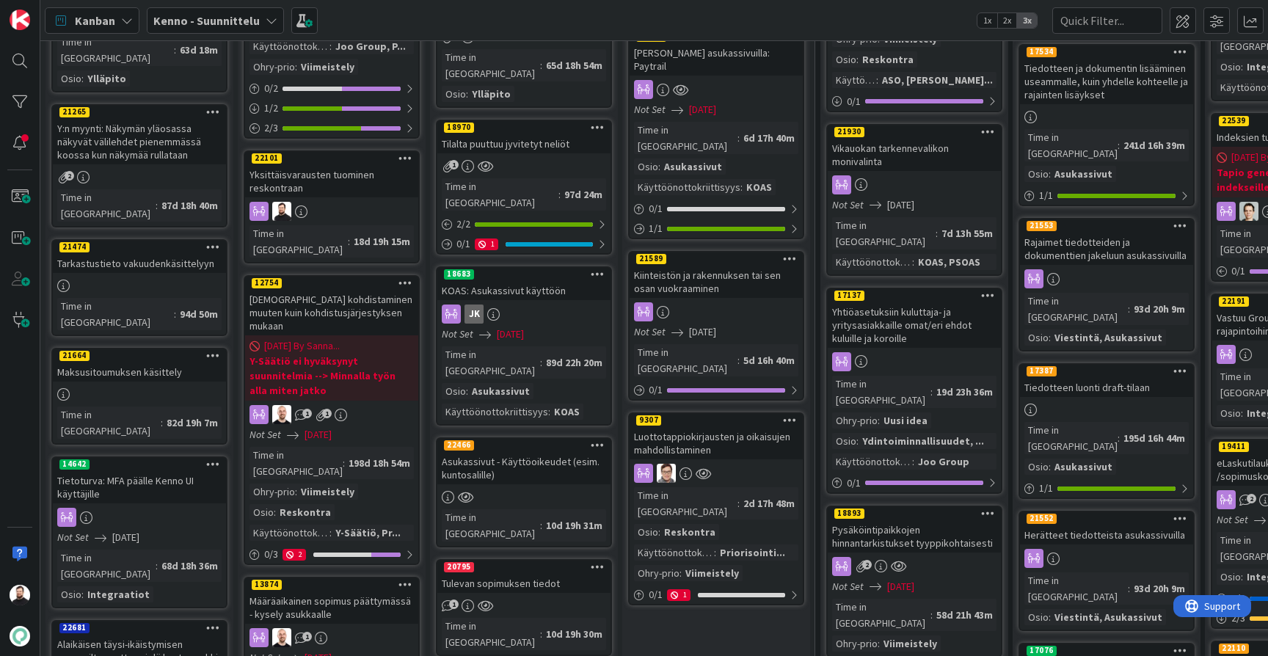
scroll to position [281, 0]
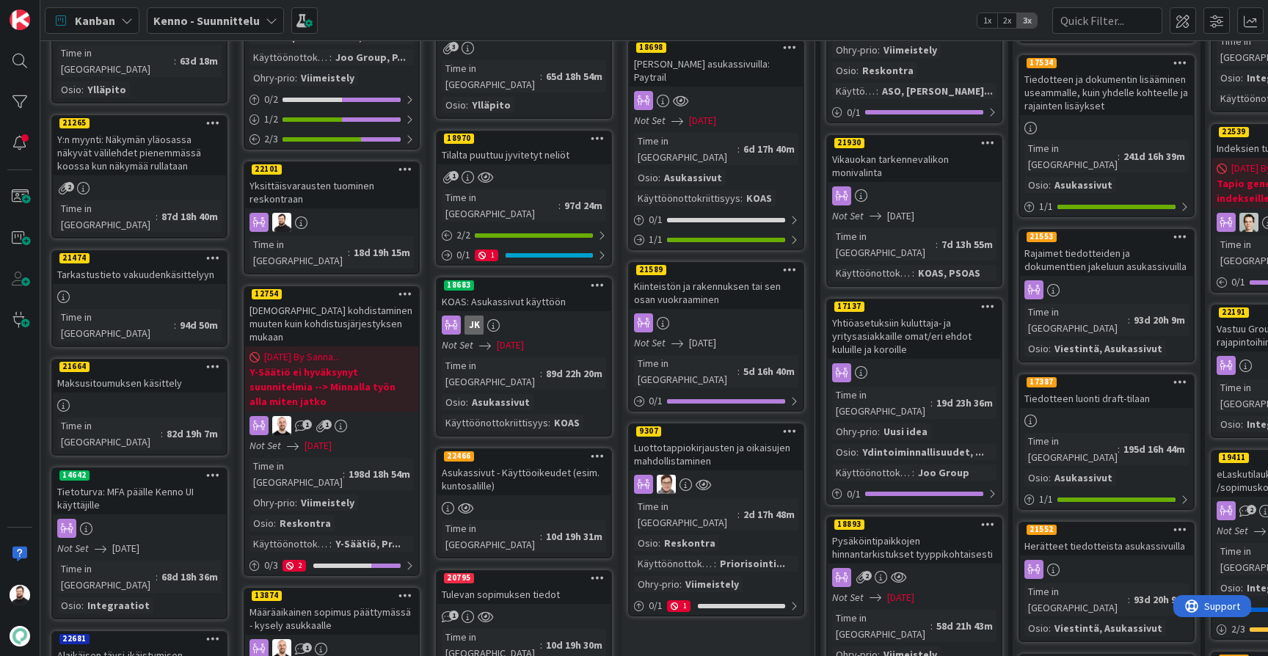
click at [343, 176] on div "Yksittäisvarausten tuominen reskontraan" at bounding box center [331, 192] width 173 height 32
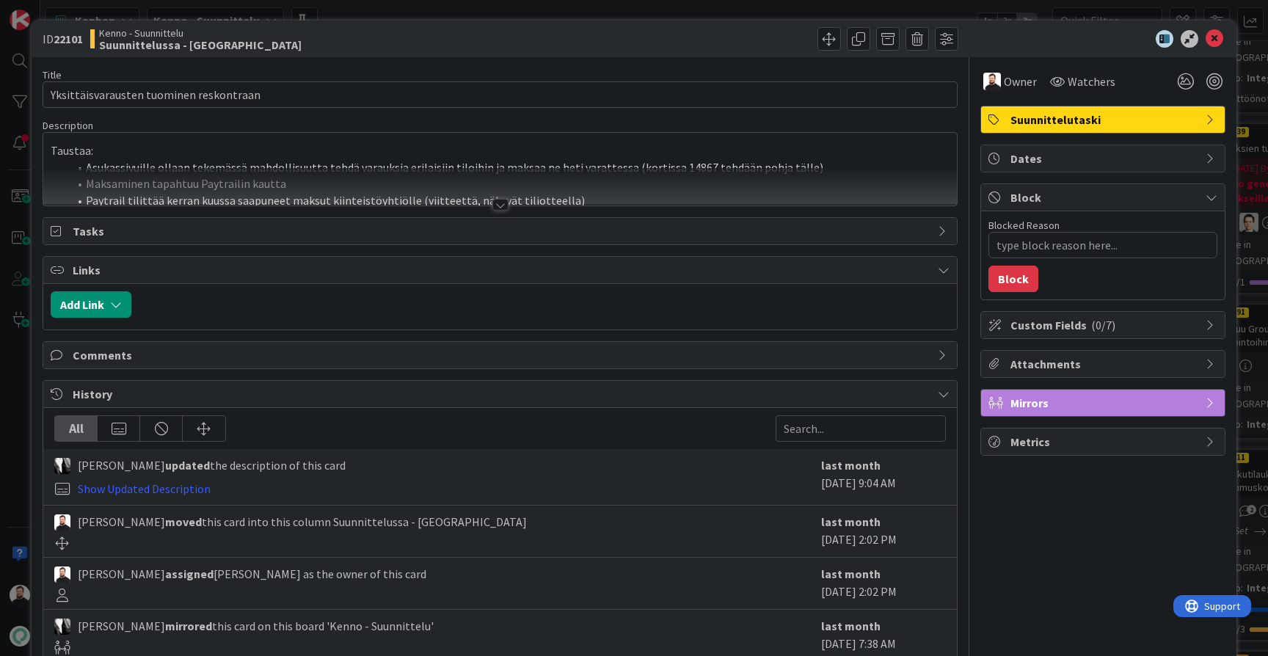
click at [509, 207] on div "Title 39 / 128 Yksittäisvarausten tuominen reskontraan Description Taustaa: Asu…" at bounding box center [500, 403] width 915 height 693
click at [503, 207] on div at bounding box center [500, 205] width 16 height 12
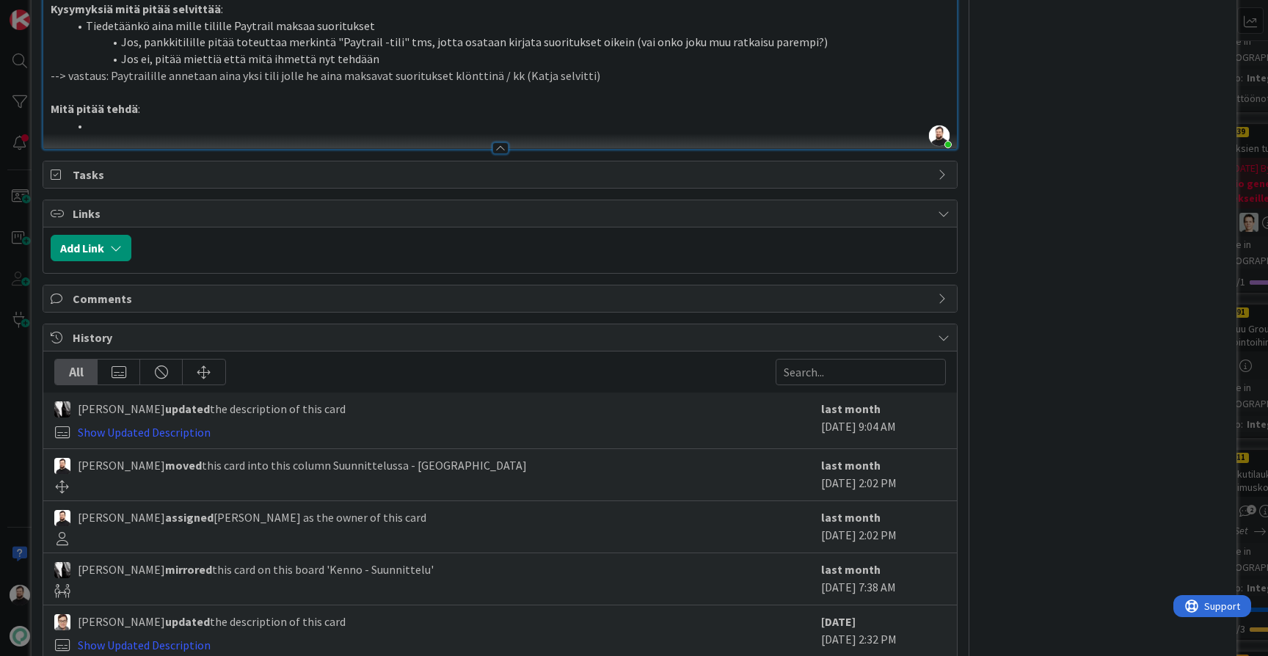
scroll to position [583, 0]
click at [164, 427] on link "Show Updated Description" at bounding box center [144, 434] width 133 height 15
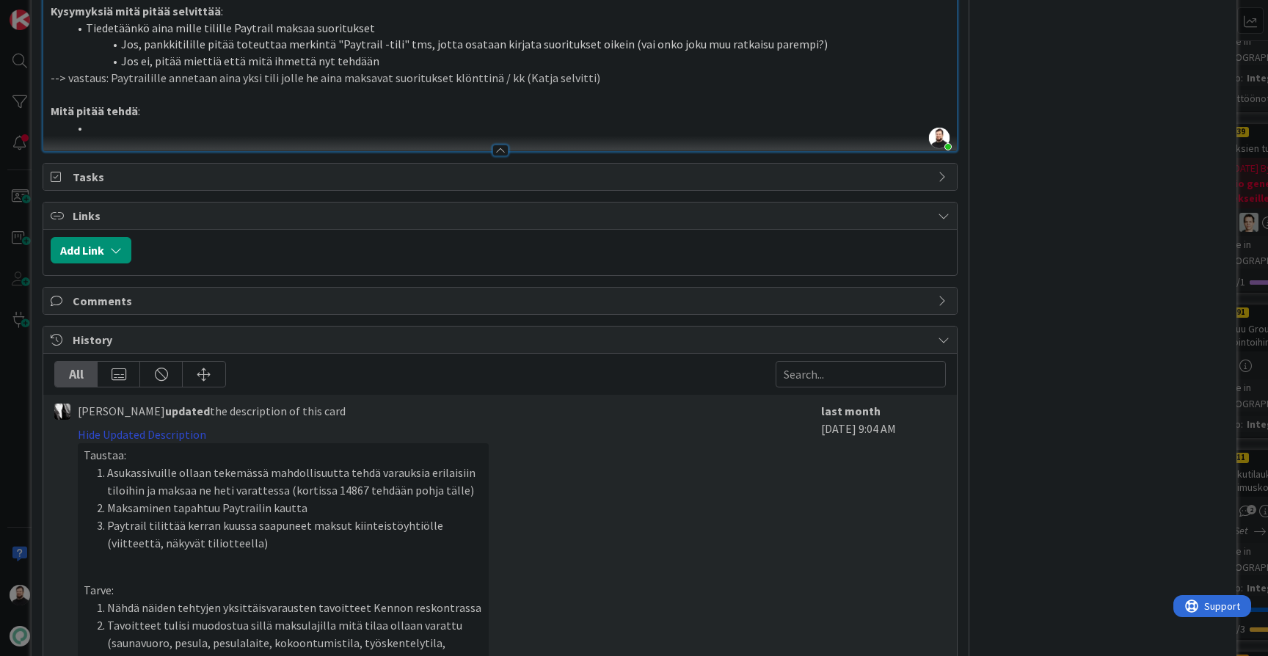
click at [142, 427] on link "Hide Updated Description" at bounding box center [142, 434] width 128 height 15
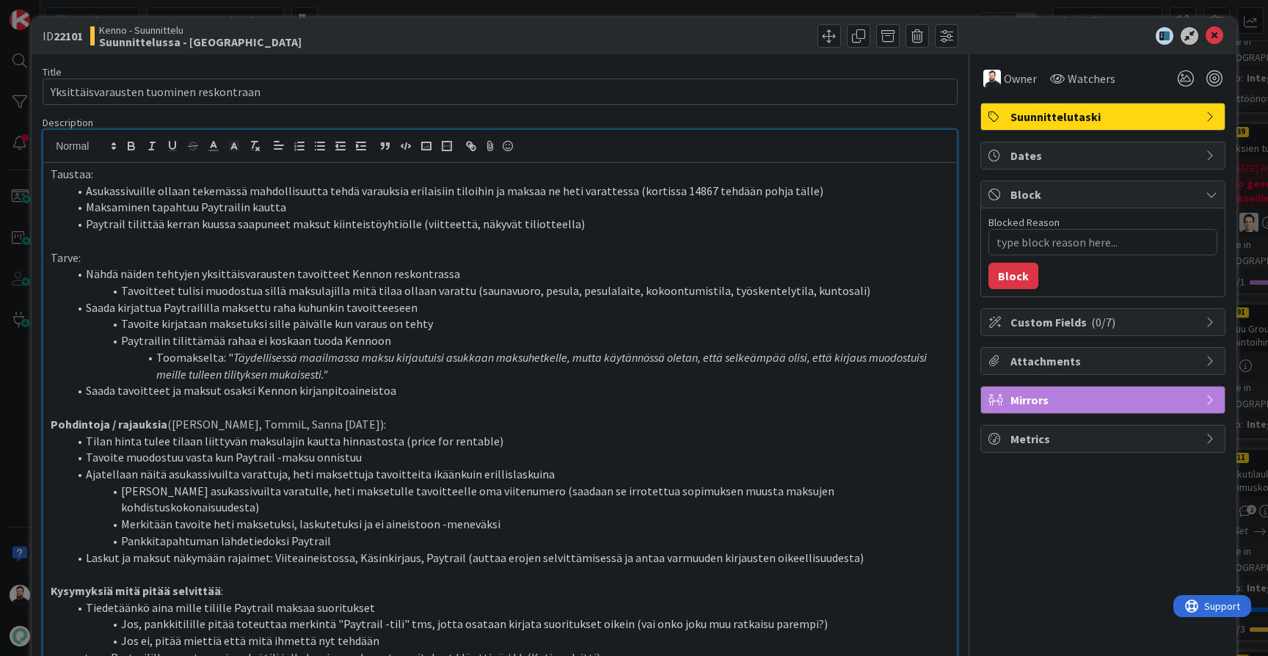
scroll to position [13, 0]
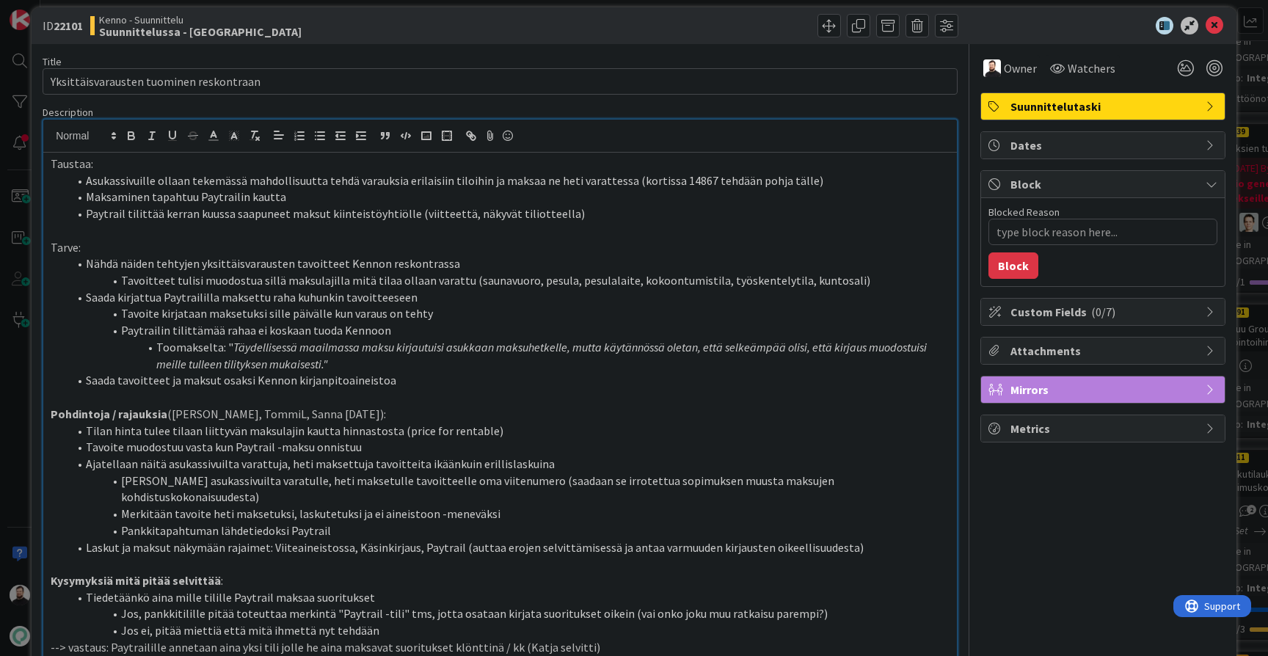
click at [21, 431] on div "ID 22101 Kenno - Suunnittelu Suunnittelussa - Rautalangat Title 39 / 128 Yksitt…" at bounding box center [634, 328] width 1268 height 656
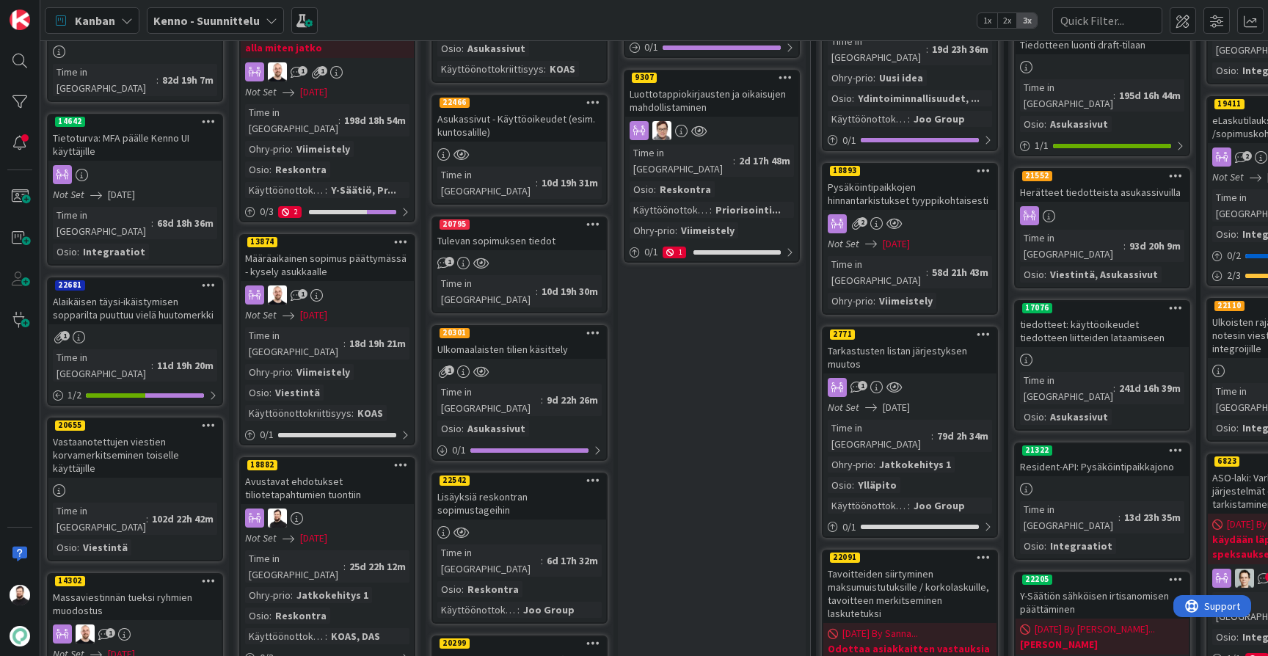
scroll to position [635, 1]
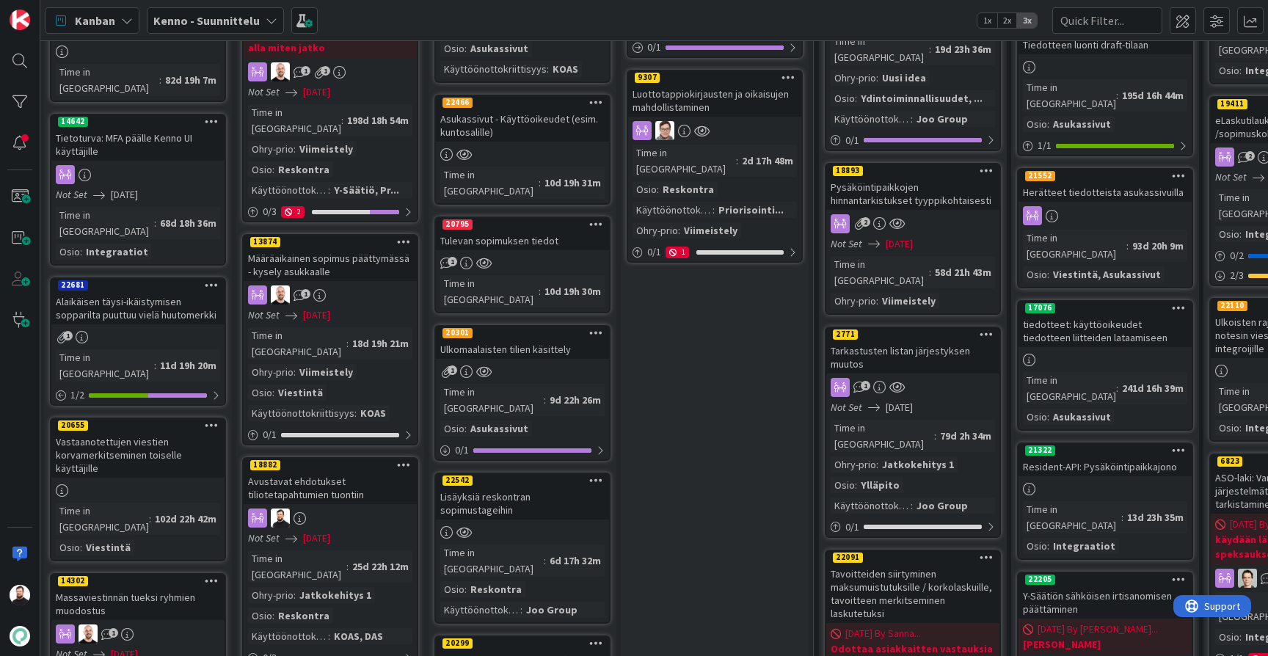
click at [321, 472] on div "Avustavat ehdotukset tiliotetapahtumien tuontiin" at bounding box center [330, 488] width 173 height 32
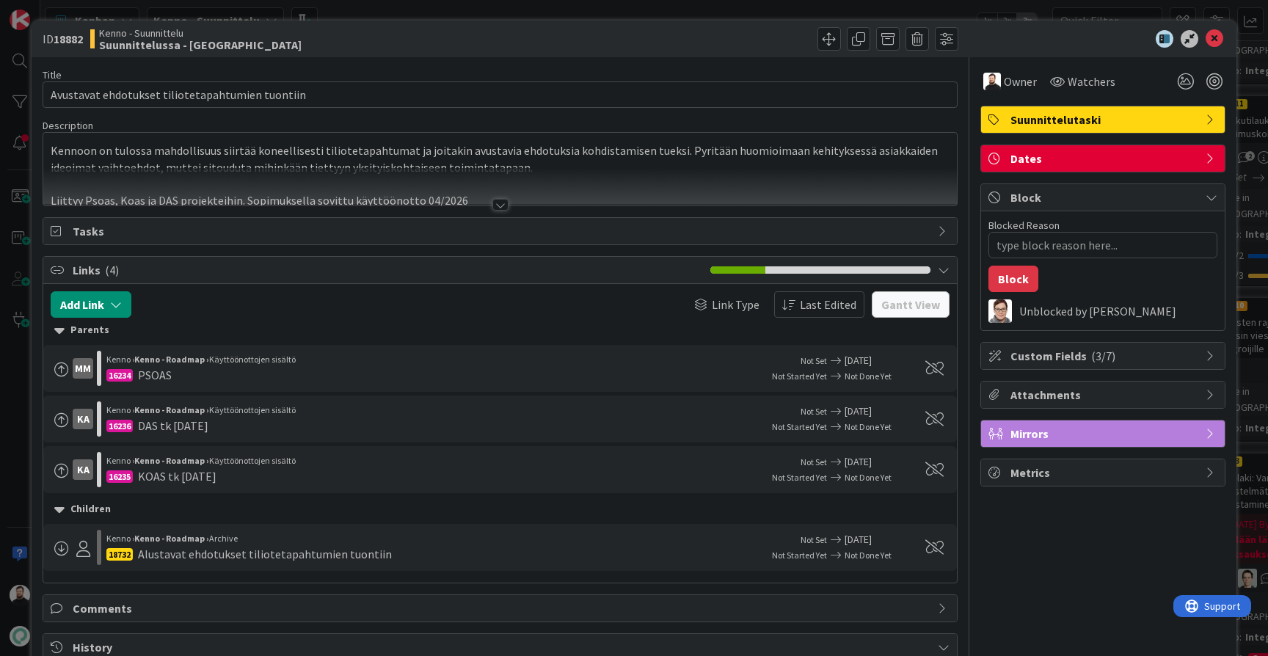
click at [501, 201] on div at bounding box center [500, 205] width 16 height 12
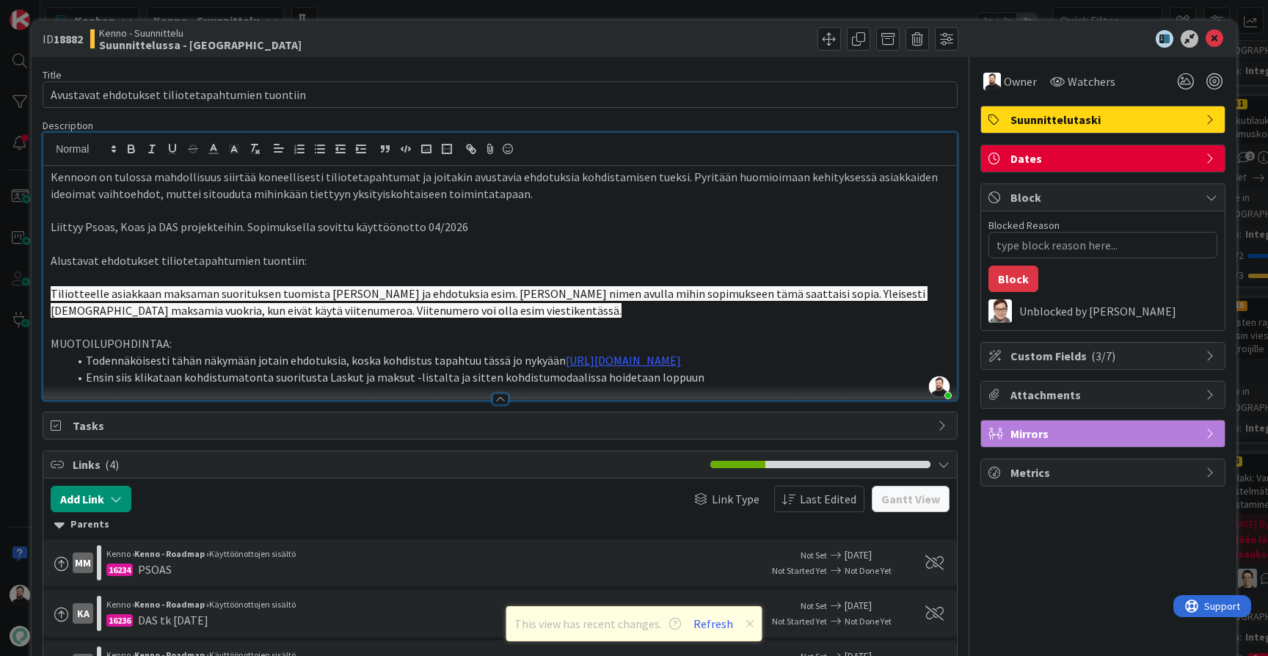
click at [5, 452] on div "ID 18882 Kenno - Suunnittelu Suunnittelussa - Rautalangat Title 48 / 128 Avusta…" at bounding box center [634, 328] width 1268 height 656
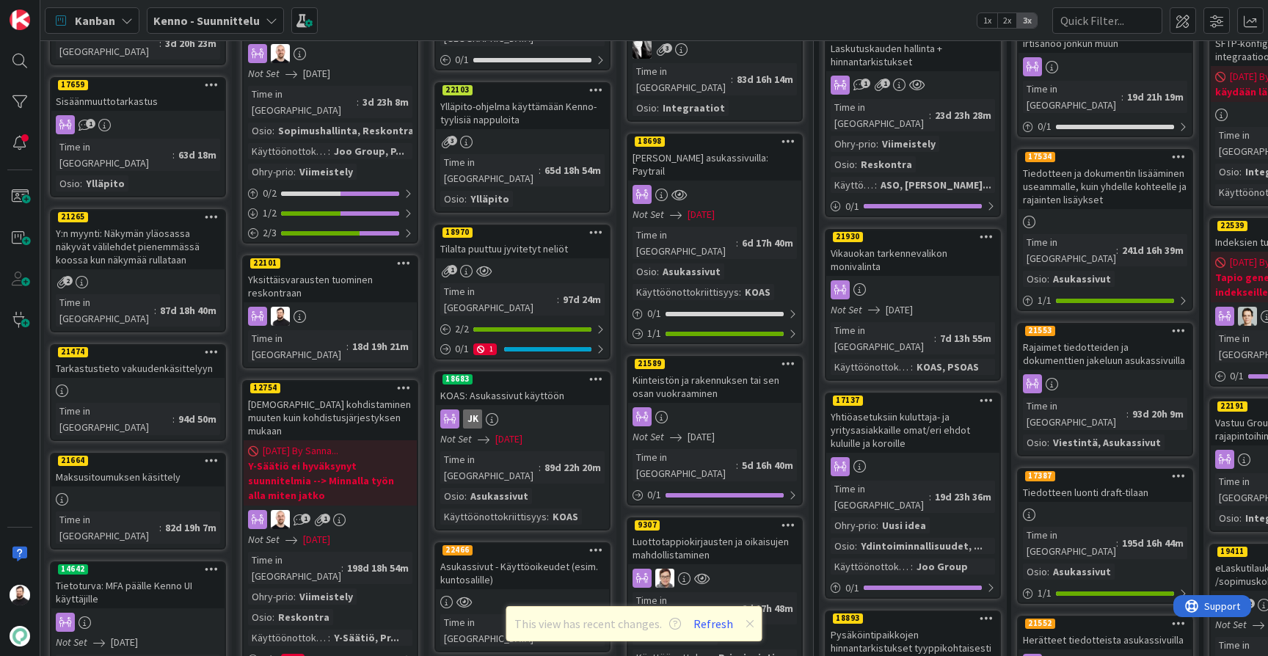
scroll to position [191, 1]
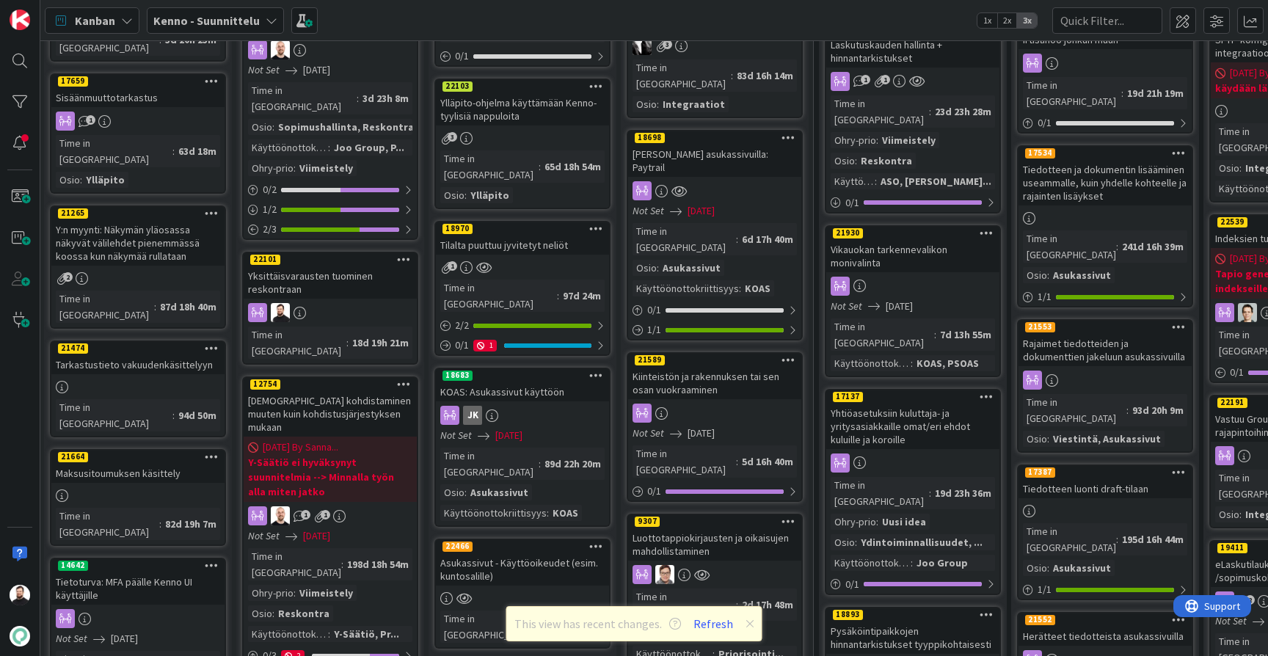
click at [694, 528] on div "Luottotappiokirjausten ja oikaisujen mahdollistaminen" at bounding box center [714, 544] width 173 height 32
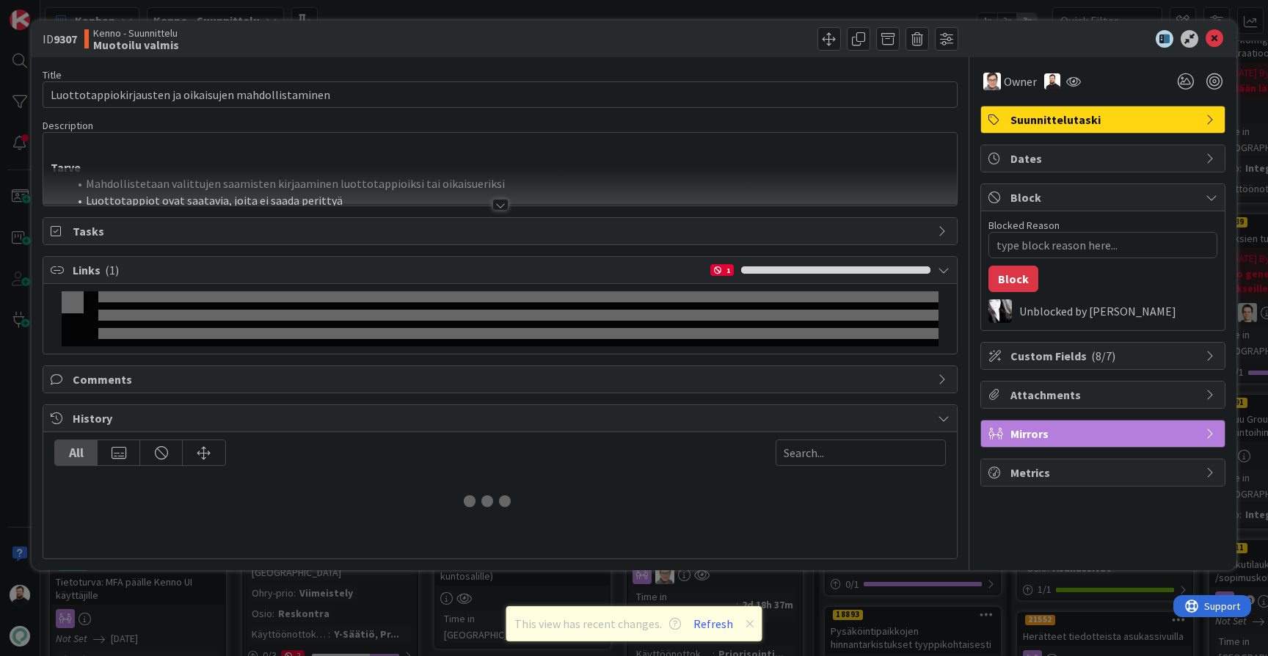
type textarea "x"
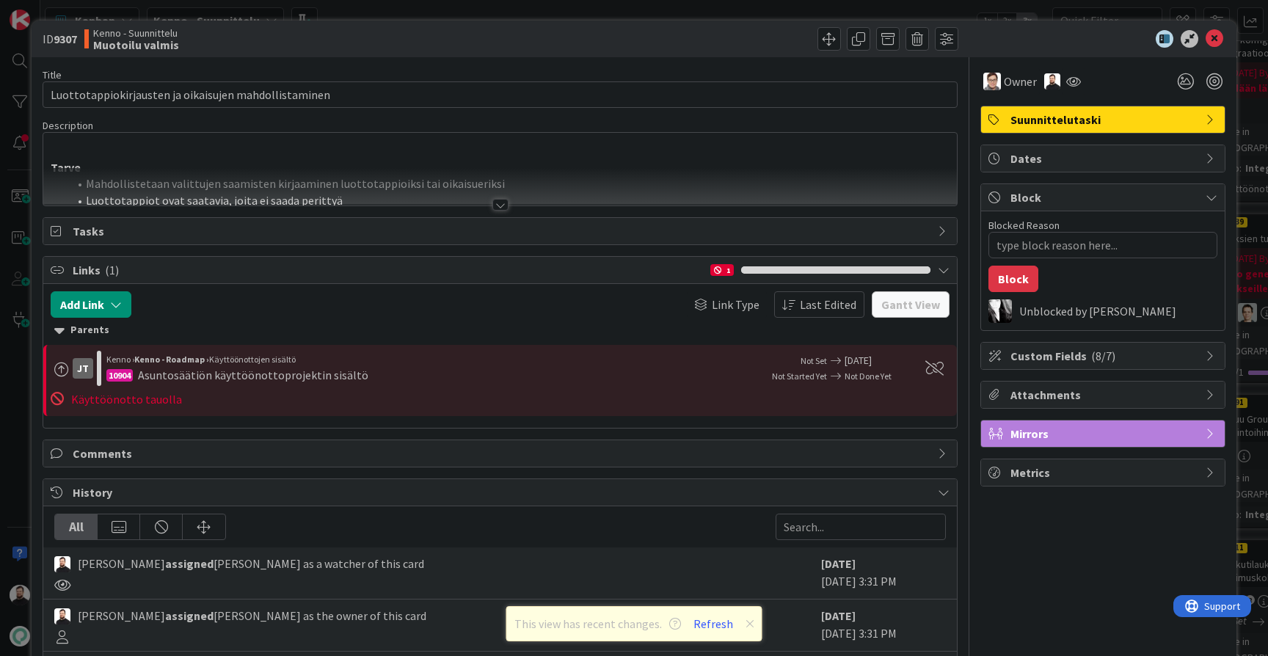
click at [500, 200] on div at bounding box center [500, 205] width 16 height 12
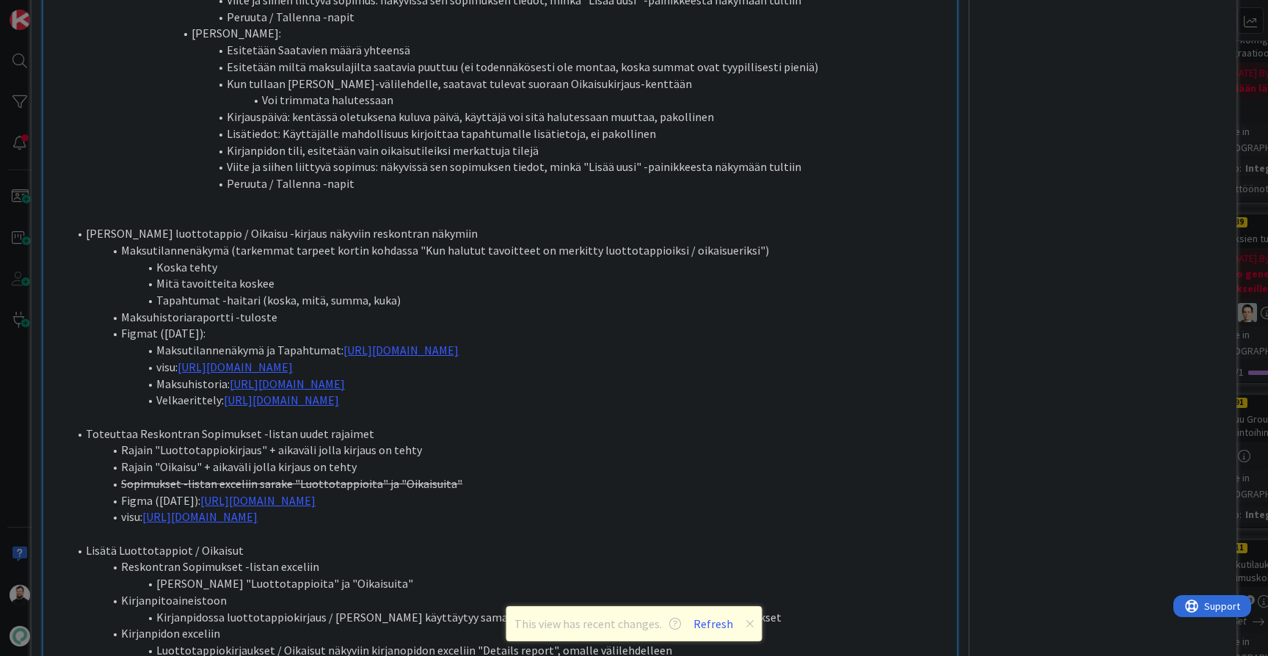
scroll to position [1388, 0]
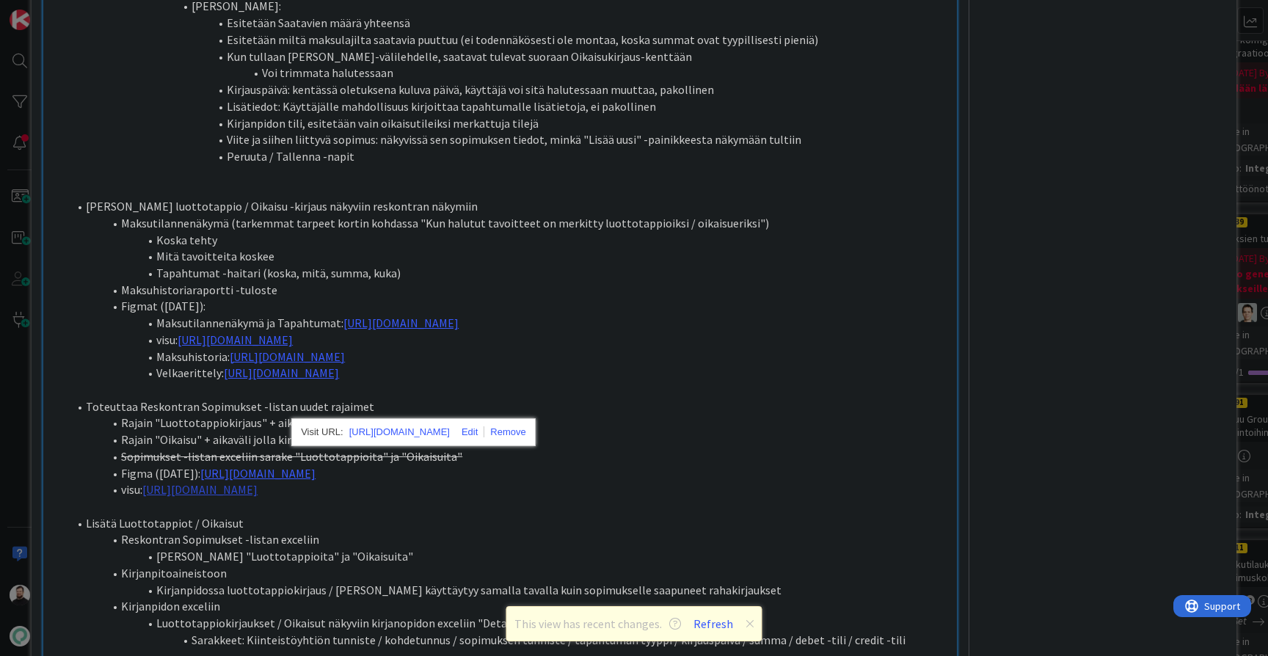
click at [206, 482] on link "[URL][DOMAIN_NAME]" at bounding box center [199, 489] width 115 height 15
click at [407, 433] on link "[URL][DOMAIN_NAME]" at bounding box center [399, 432] width 101 height 19
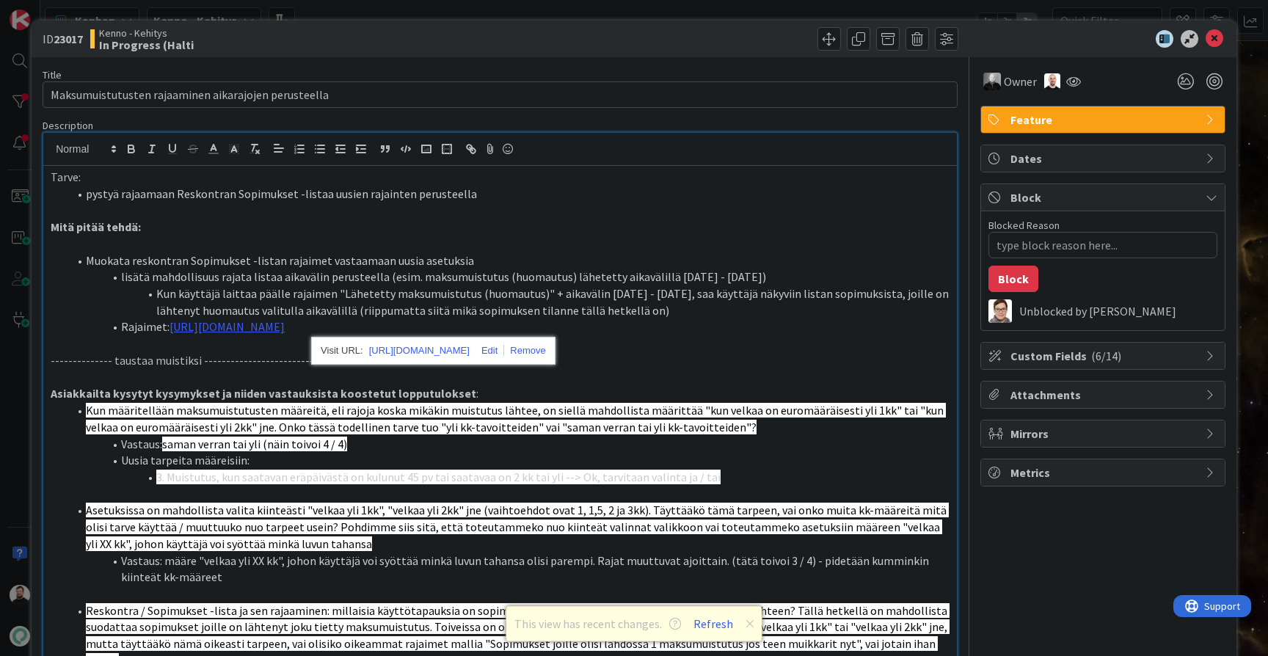
type textarea "x"
